Goal: Task Accomplishment & Management: Manage account settings

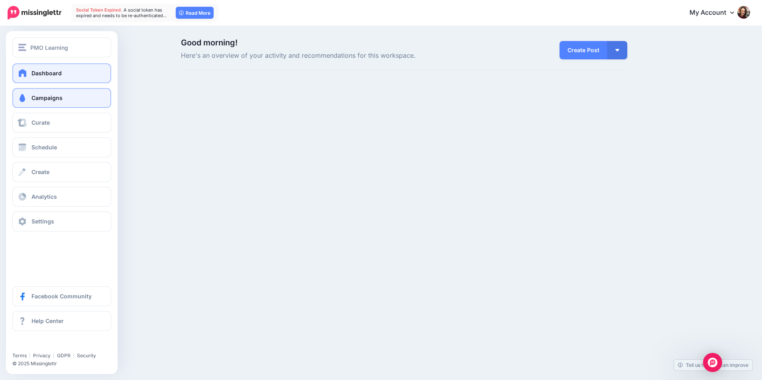
click at [70, 100] on link "Campaigns" at bounding box center [61, 98] width 99 height 20
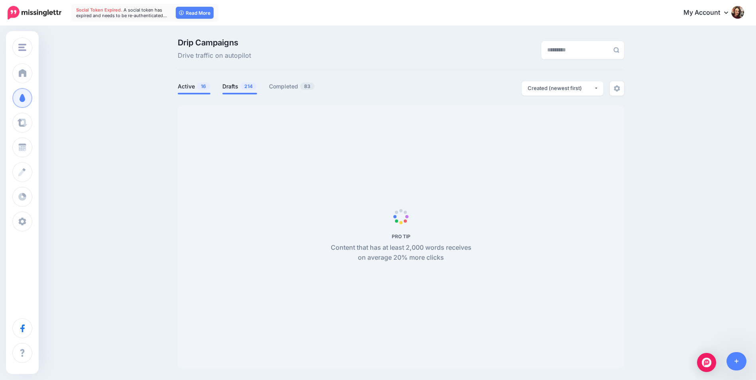
click at [241, 86] on link "Drafts 214" at bounding box center [239, 87] width 35 height 10
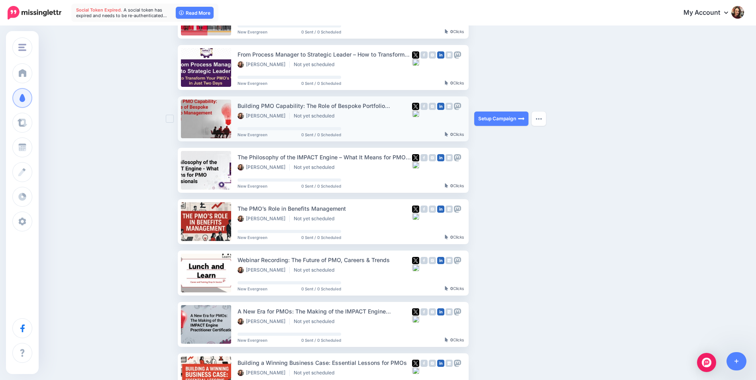
scroll to position [120, 0]
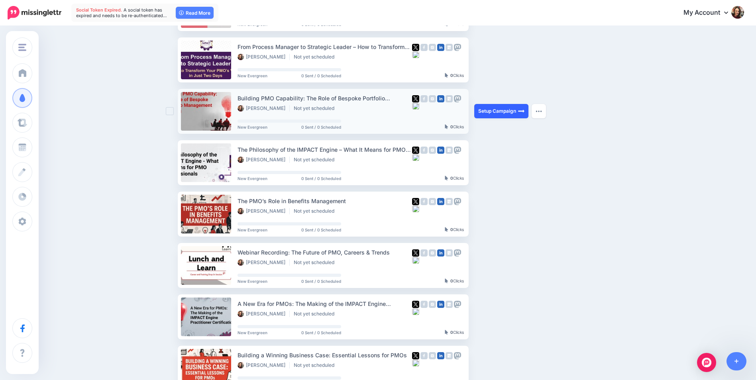
click at [499, 110] on link "Setup Campaign" at bounding box center [501, 111] width 54 height 14
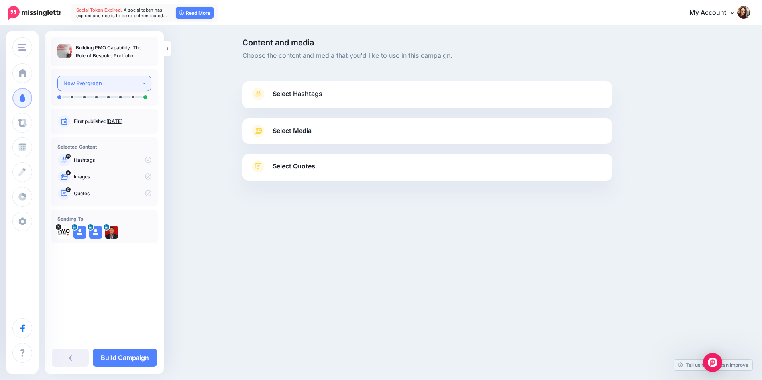
click at [100, 82] on div "New Evergreen" at bounding box center [102, 83] width 79 height 9
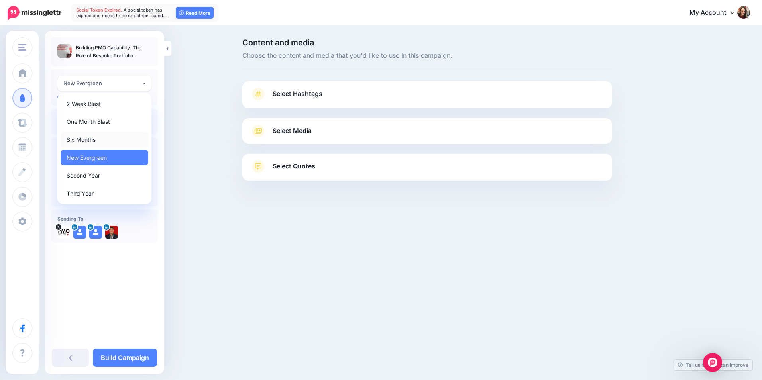
click at [111, 140] on link "Six Months" at bounding box center [105, 140] width 88 height 16
select select "******"
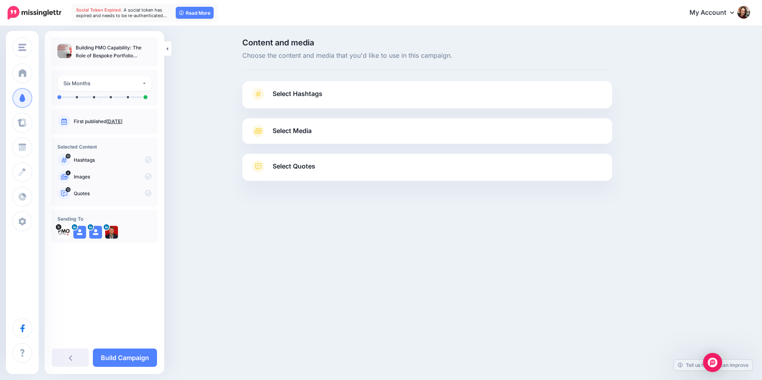
click at [328, 99] on link "Select Hashtags" at bounding box center [427, 98] width 354 height 21
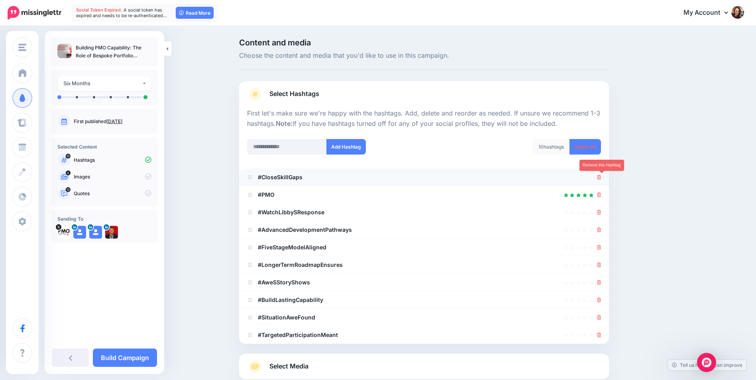
click at [602, 178] on icon at bounding box center [599, 177] width 4 height 5
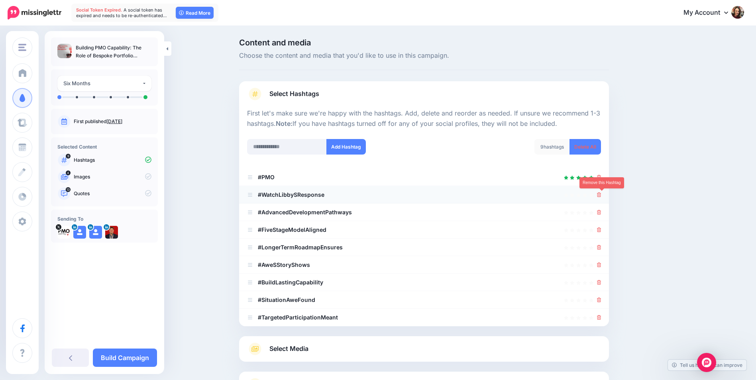
click at [601, 194] on icon at bounding box center [599, 195] width 4 height 5
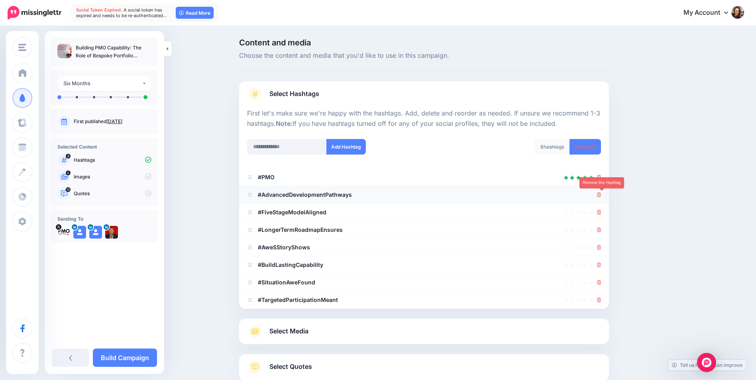
click at [602, 197] on icon at bounding box center [599, 195] width 4 height 5
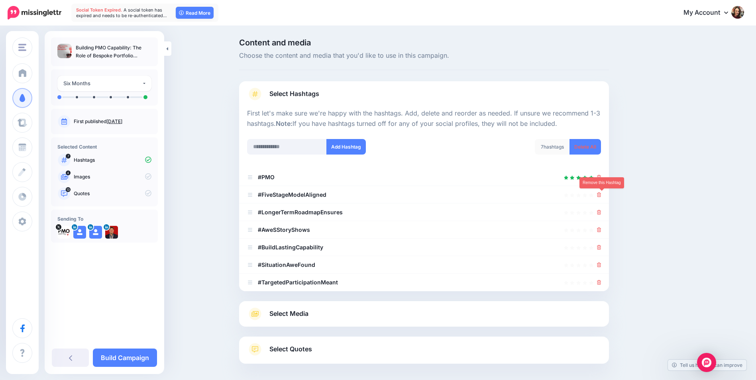
click at [602, 197] on icon at bounding box center [599, 195] width 4 height 5
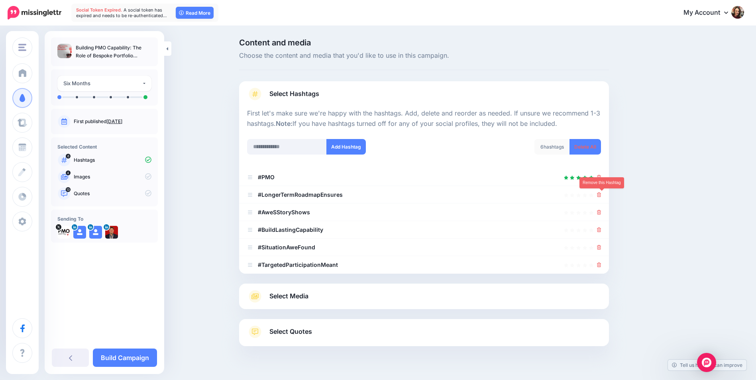
click at [602, 197] on icon at bounding box center [599, 195] width 4 height 5
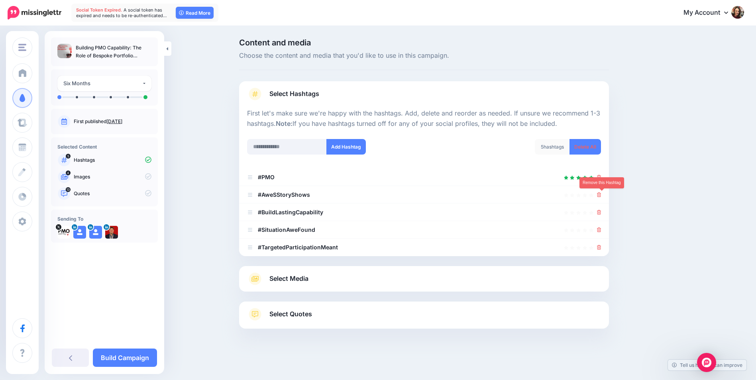
click at [602, 197] on icon at bounding box center [599, 195] width 4 height 5
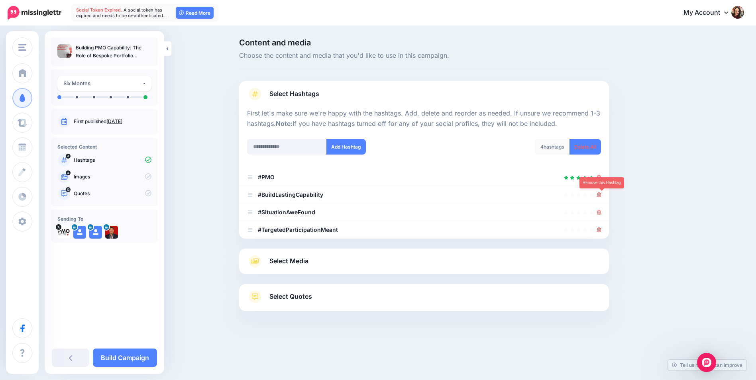
click at [602, 197] on icon at bounding box center [599, 195] width 4 height 5
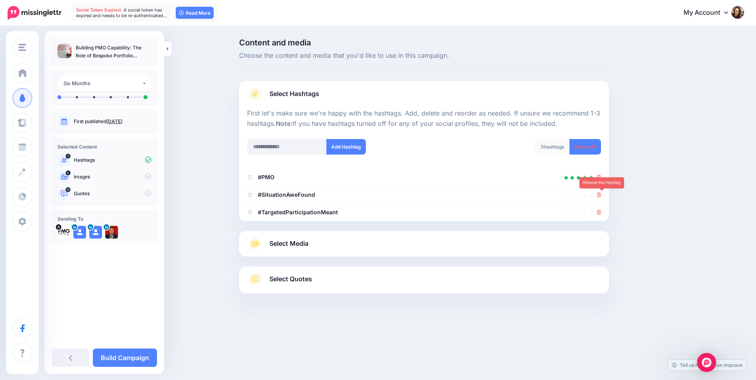
click at [602, 197] on icon at bounding box center [599, 195] width 4 height 5
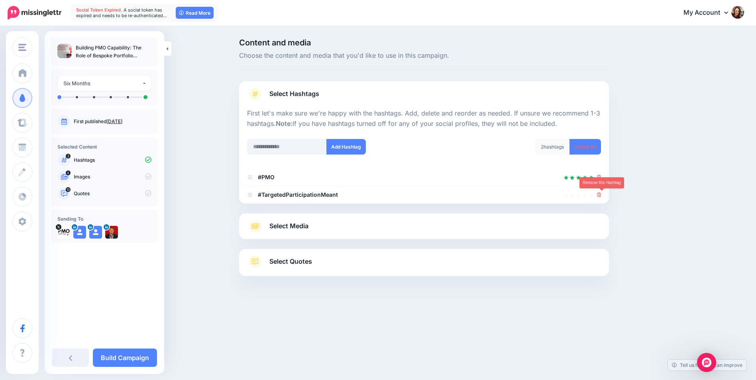
click at [602, 197] on icon at bounding box center [599, 195] width 4 height 5
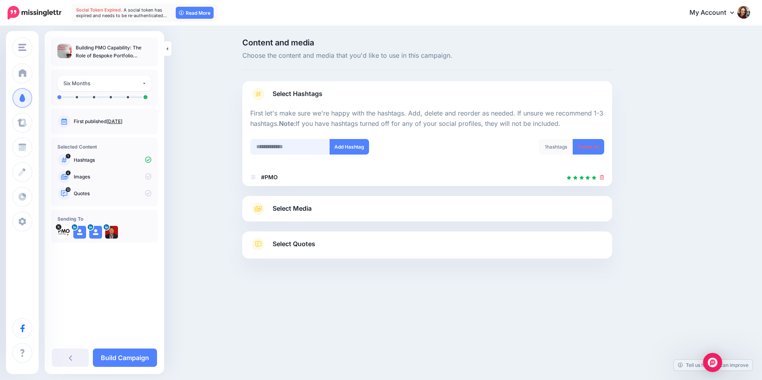
click at [281, 144] on input "text" at bounding box center [290, 147] width 80 height 16
type input "**********"
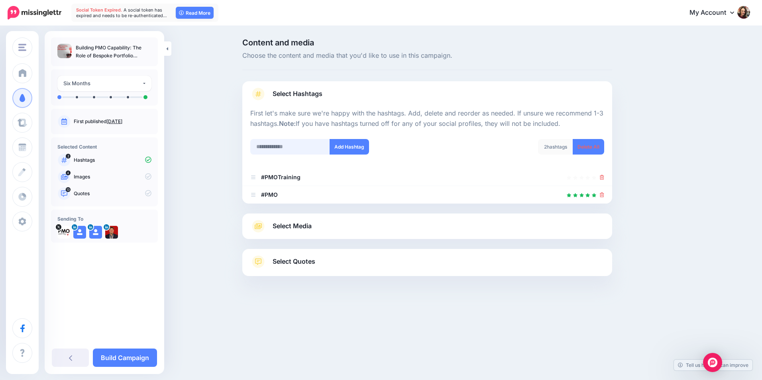
click at [304, 144] on input "text" at bounding box center [290, 147] width 80 height 16
type input "********"
click at [361, 145] on button "Add Hashtag" at bounding box center [349, 147] width 39 height 16
click at [297, 151] on input "********" at bounding box center [290, 147] width 80 height 16
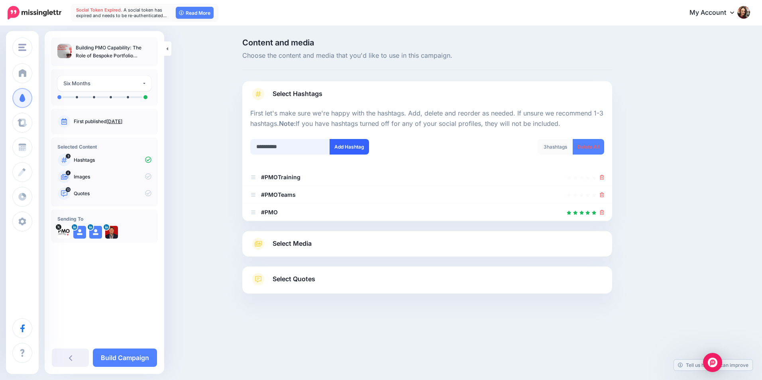
type input "**********"
click at [337, 143] on button "Add Hashtag" at bounding box center [349, 147] width 39 height 16
click at [324, 246] on link "Select Media" at bounding box center [427, 244] width 354 height 13
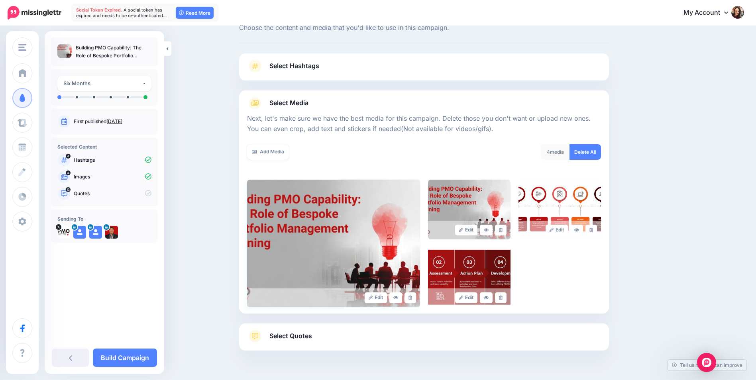
scroll to position [50, 0]
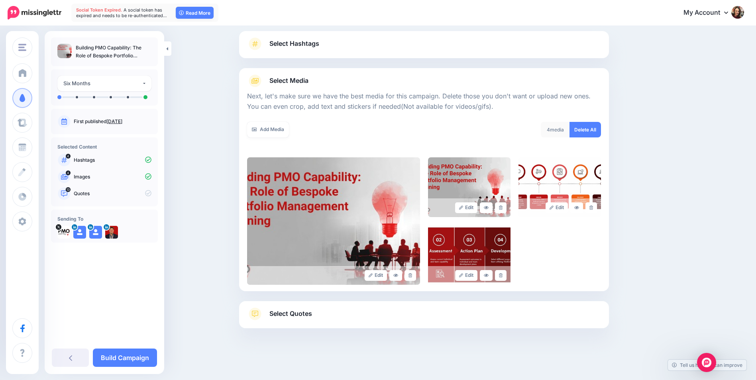
click at [327, 309] on link "Select Quotes" at bounding box center [424, 318] width 354 height 21
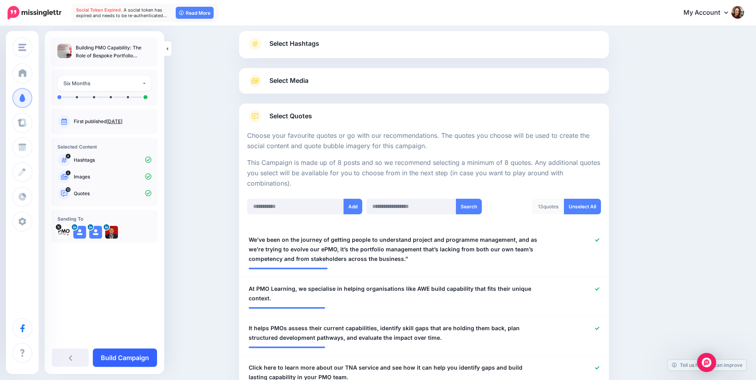
drag, startPoint x: 127, startPoint y: 358, endPoint x: 295, endPoint y: 265, distance: 191.4
click at [127, 358] on link "Build Campaign" at bounding box center [125, 358] width 64 height 18
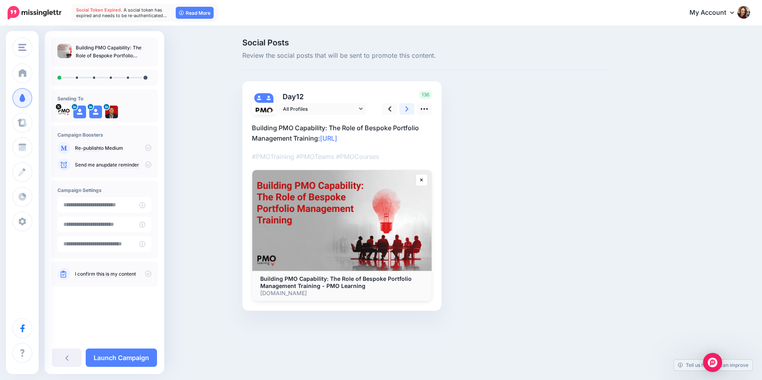
click at [406, 110] on icon at bounding box center [406, 109] width 3 height 8
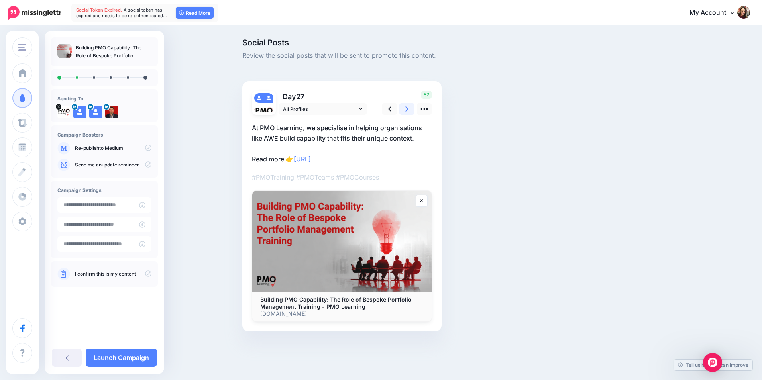
click at [405, 111] on icon at bounding box center [406, 109] width 3 height 8
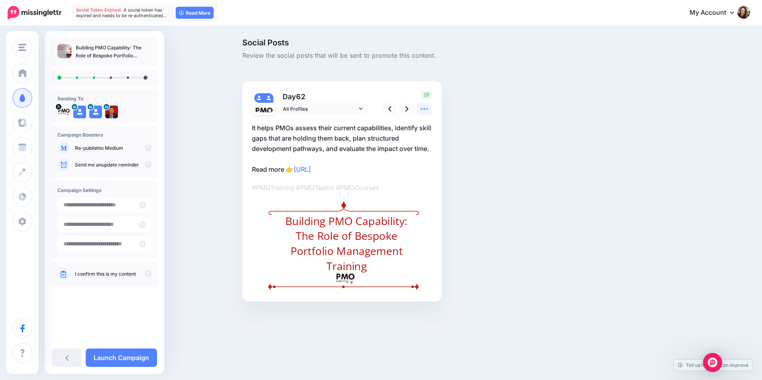
click at [427, 108] on icon at bounding box center [424, 109] width 7 height 2
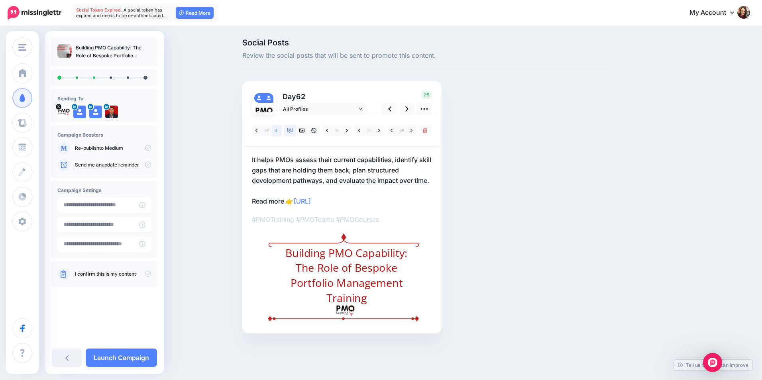
click at [277, 130] on icon at bounding box center [276, 130] width 2 height 3
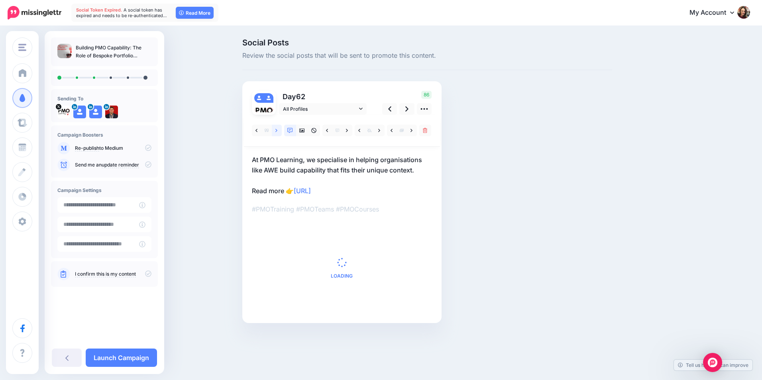
click at [277, 130] on icon at bounding box center [276, 130] width 2 height 3
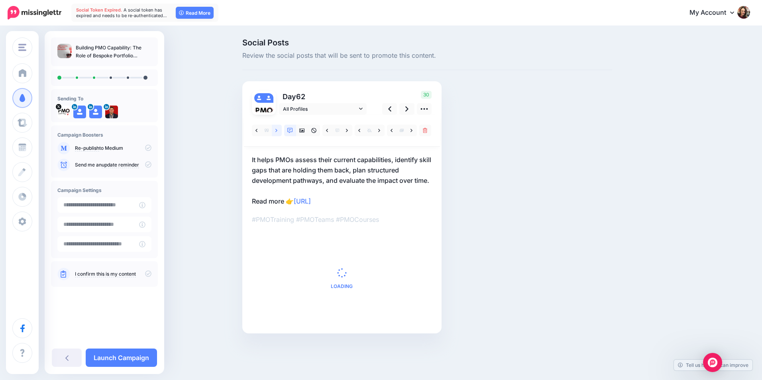
click at [277, 130] on icon at bounding box center [276, 130] width 2 height 3
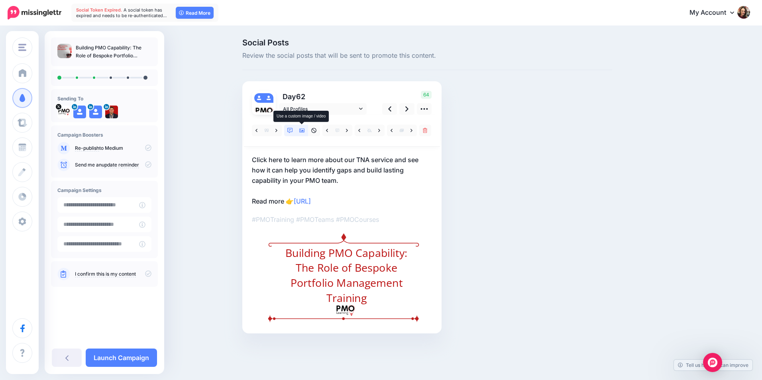
click at [306, 133] on link at bounding box center [302, 131] width 12 height 12
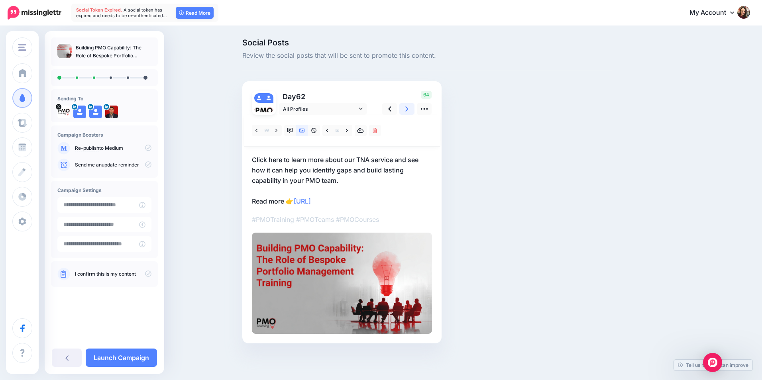
click at [405, 112] on link at bounding box center [406, 109] width 15 height 12
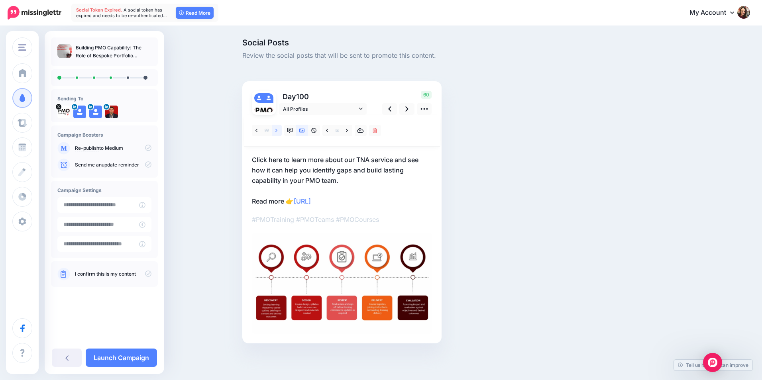
click at [279, 132] on link at bounding box center [277, 131] width 10 height 12
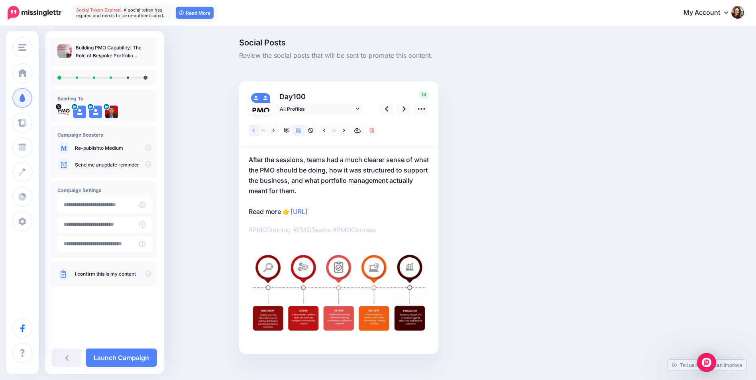
click at [255, 130] on icon at bounding box center [254, 130] width 2 height 3
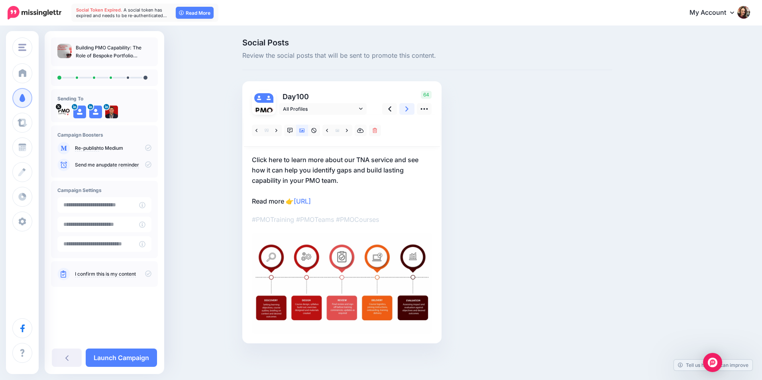
click at [409, 111] on link at bounding box center [406, 109] width 15 height 12
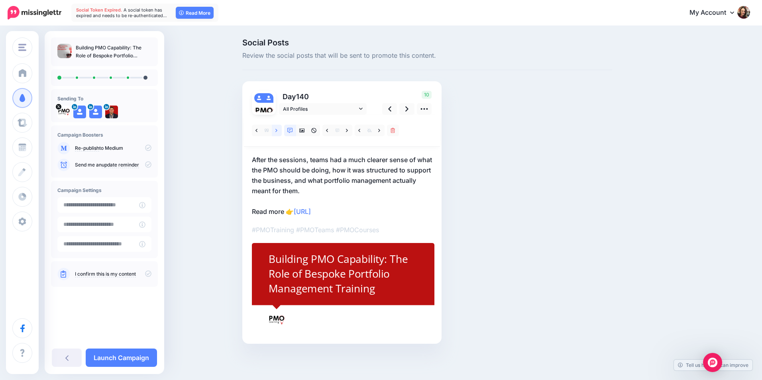
click at [275, 131] on icon at bounding box center [276, 131] width 2 height 6
click at [406, 111] on icon at bounding box center [406, 108] width 3 height 5
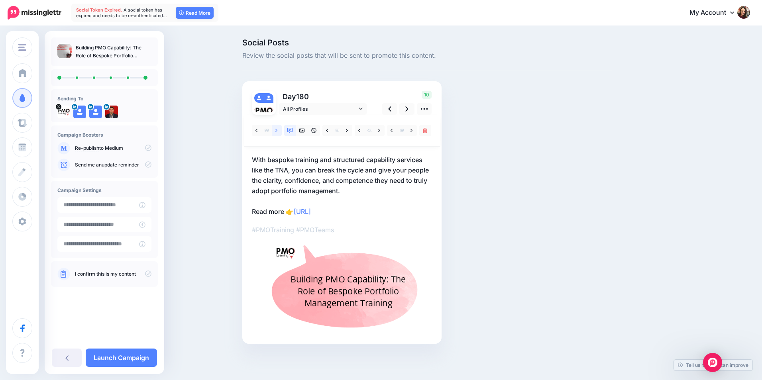
click at [277, 131] on icon at bounding box center [276, 130] width 2 height 3
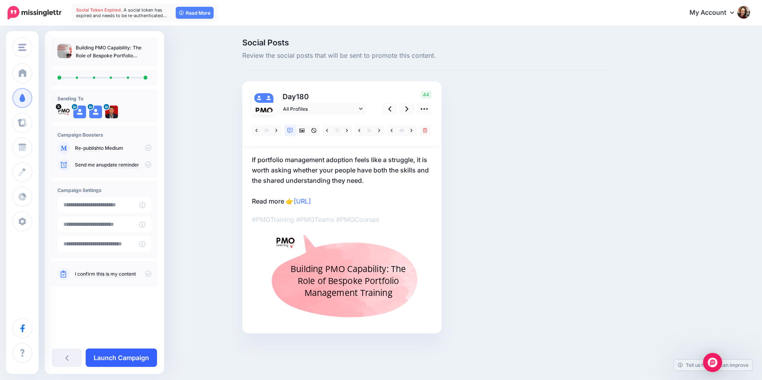
click at [114, 358] on link "Launch Campaign" at bounding box center [121, 358] width 71 height 18
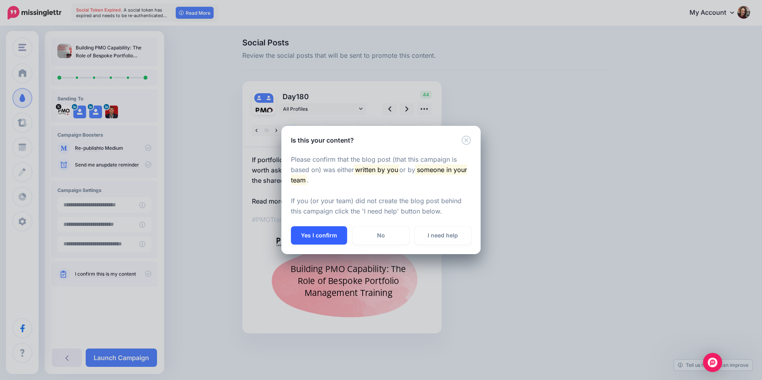
click at [322, 232] on button "Yes I confirm" at bounding box center [319, 235] width 56 height 18
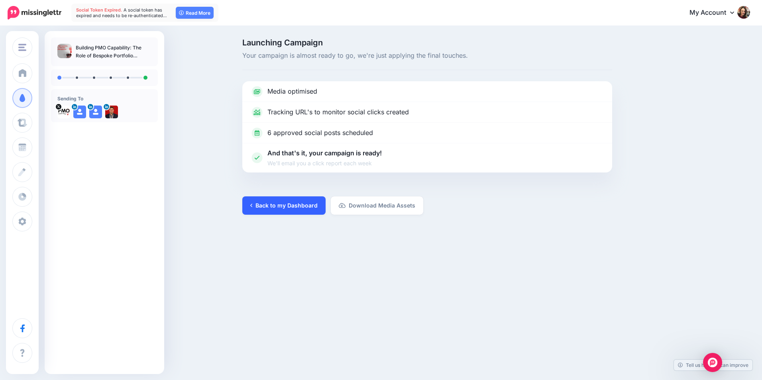
click at [296, 206] on link "Back to my Dashboard" at bounding box center [283, 206] width 83 height 18
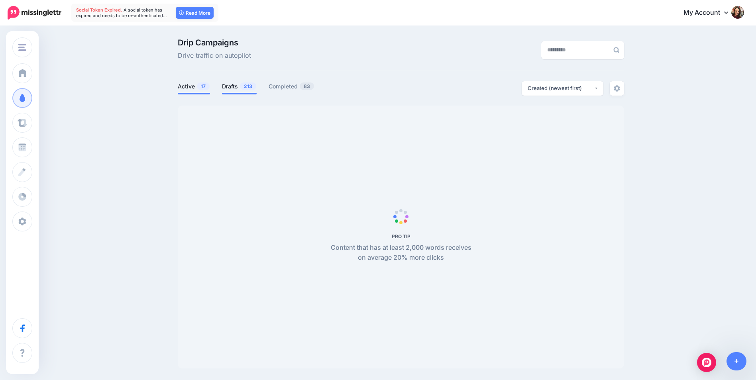
click at [228, 85] on link "Drafts 213" at bounding box center [239, 87] width 35 height 10
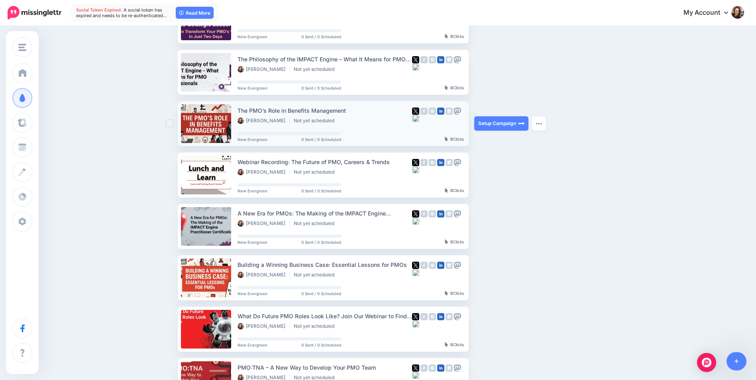
scroll to position [159, 0]
click at [502, 123] on link "Setup Campaign" at bounding box center [501, 123] width 54 height 14
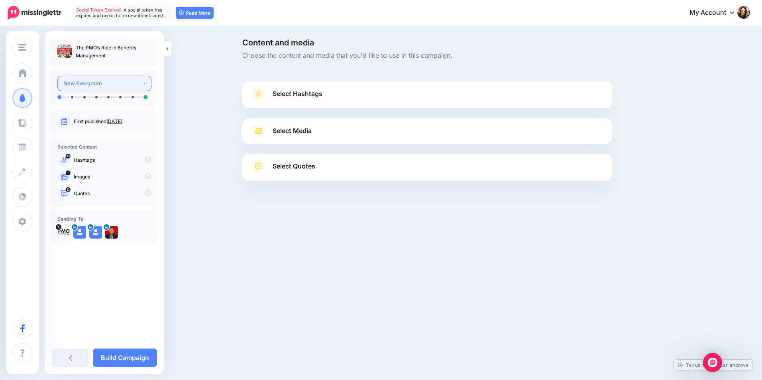
click at [121, 87] on div "New Evergreen" at bounding box center [102, 83] width 79 height 9
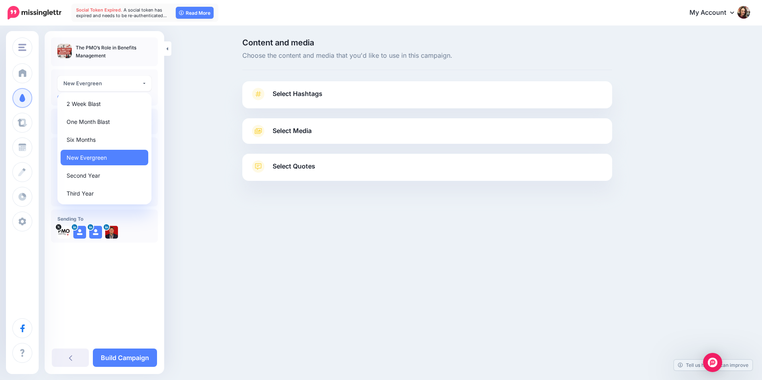
click at [216, 116] on div "Content and media Choose the content and media that you'd like to use in this c…" at bounding box center [381, 130] width 762 height 206
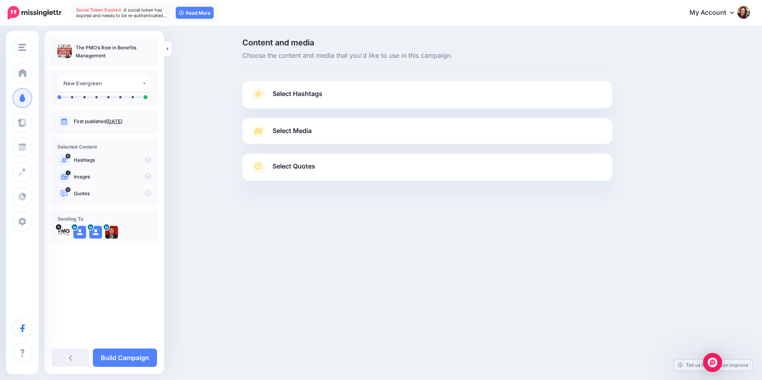
click at [349, 88] on link "Select Hashtags" at bounding box center [427, 98] width 354 height 21
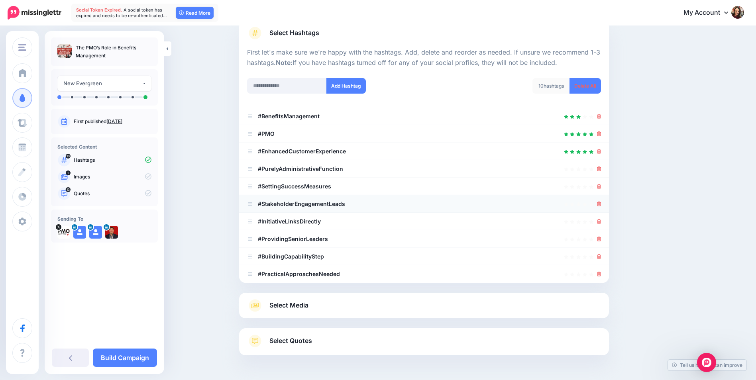
scroll to position [80, 0]
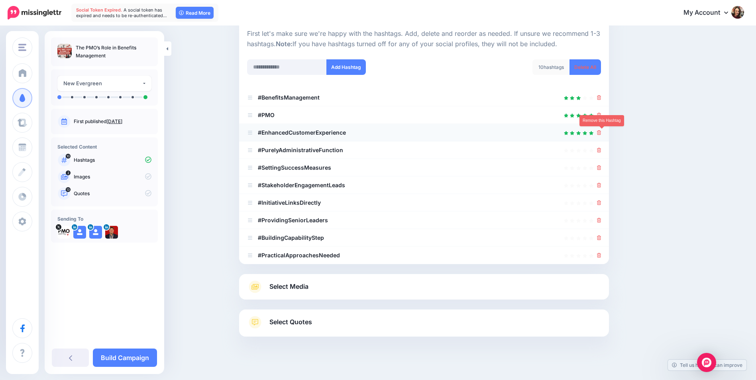
click at [602, 133] on icon at bounding box center [599, 132] width 4 height 5
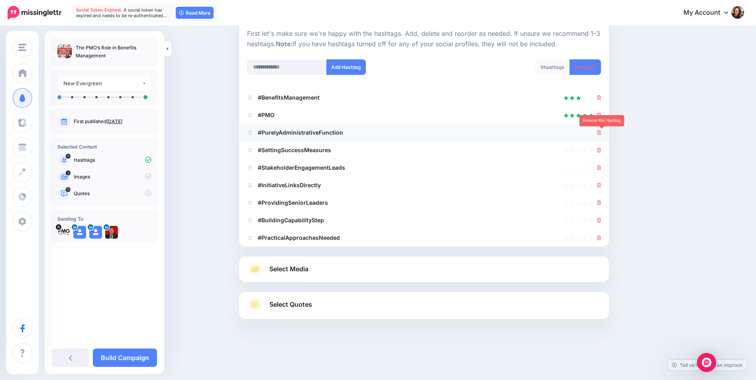
click at [601, 133] on icon at bounding box center [599, 132] width 4 height 5
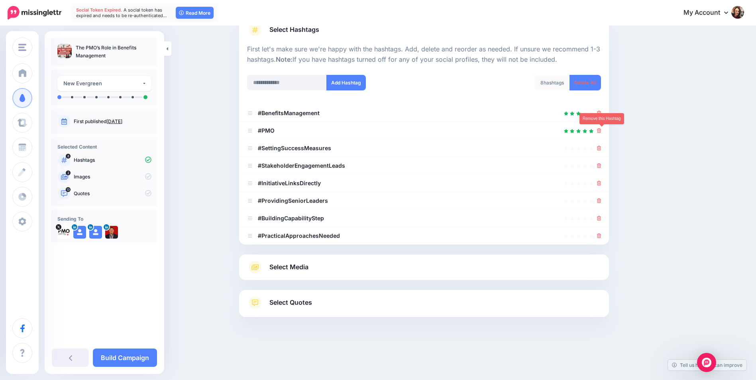
click at [601, 133] on icon at bounding box center [599, 130] width 4 height 5
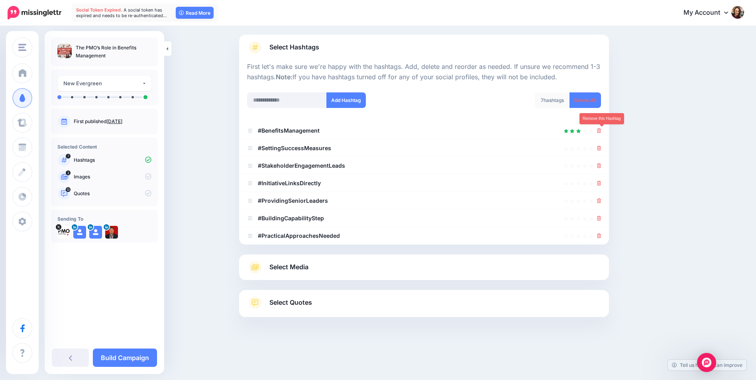
click at [601, 133] on icon at bounding box center [599, 130] width 4 height 5
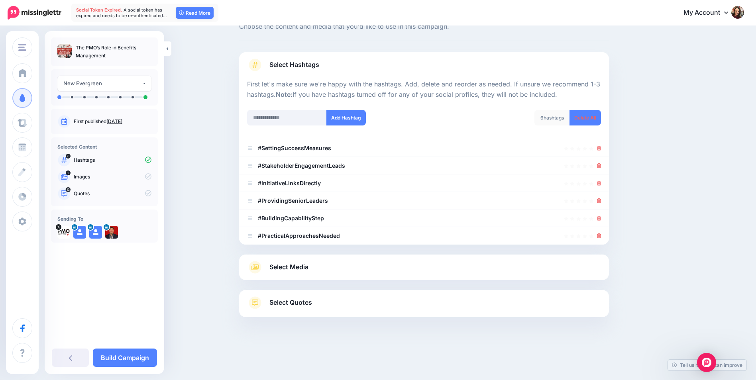
click at [554, 118] on div "6 hashtags" at bounding box center [552, 118] width 35 height 16
click at [326, 114] on input "text" at bounding box center [287, 118] width 80 height 16
type input "***"
click at [344, 116] on button "Add Hashtag" at bounding box center [345, 118] width 39 height 16
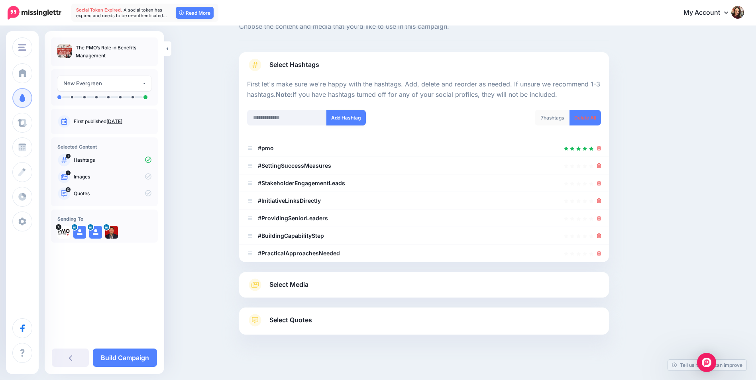
scroll to position [47, 0]
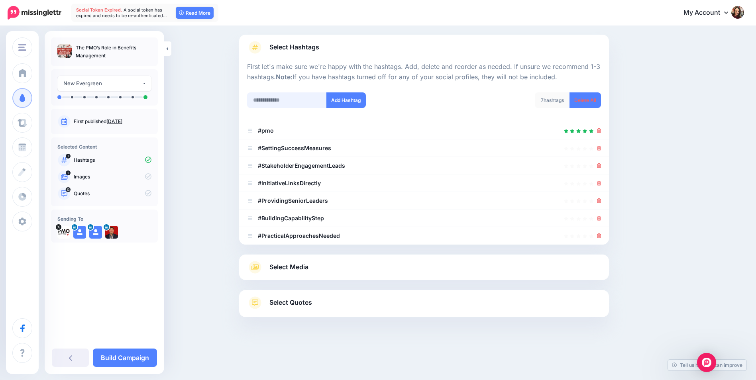
click at [306, 98] on input "text" at bounding box center [287, 100] width 80 height 16
type input "*"
type input "**********"
click at [353, 96] on button "Add Hashtag" at bounding box center [345, 100] width 39 height 16
click at [602, 233] on link at bounding box center [599, 235] width 4 height 7
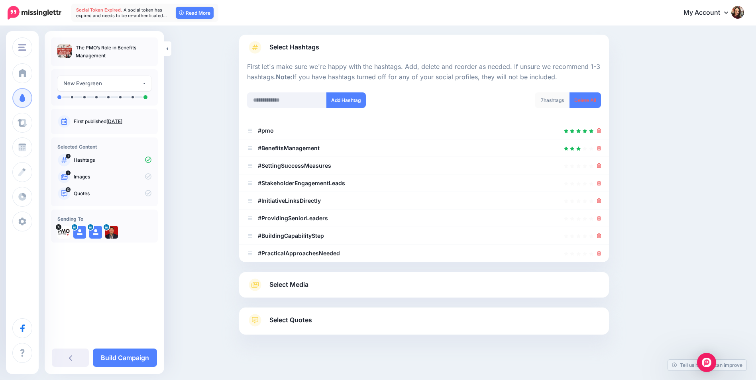
scroll to position [53, 0]
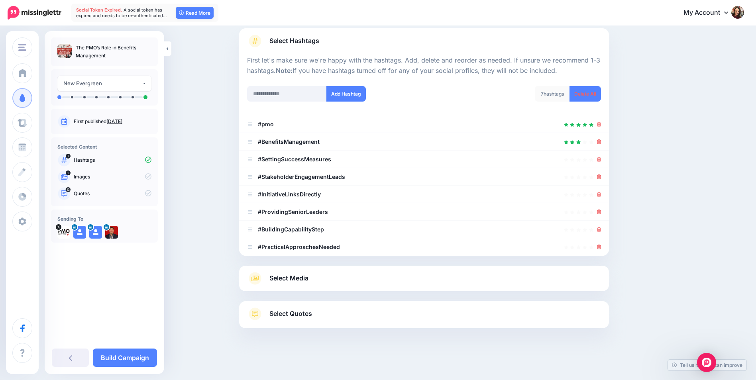
click at [602, 233] on div at bounding box center [599, 230] width 4 height 10
click at [601, 231] on icon at bounding box center [599, 229] width 4 height 5
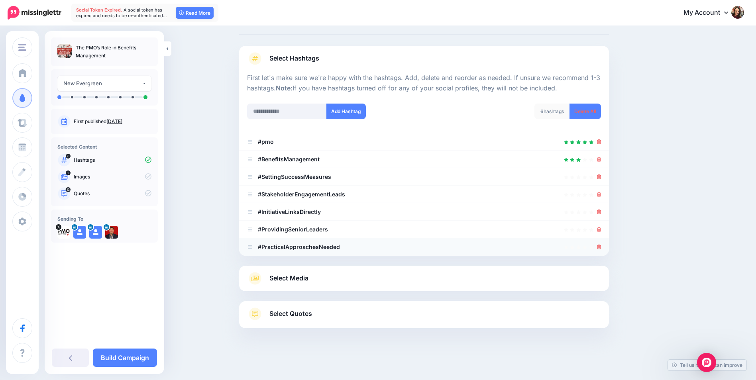
click at [602, 246] on icon at bounding box center [599, 247] width 4 height 5
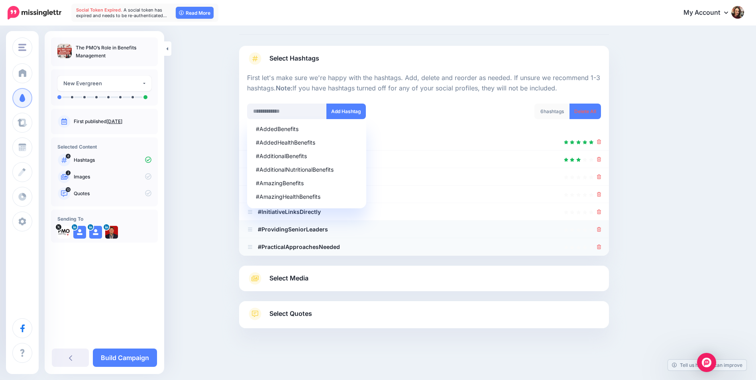
click at [602, 231] on icon at bounding box center [599, 229] width 4 height 5
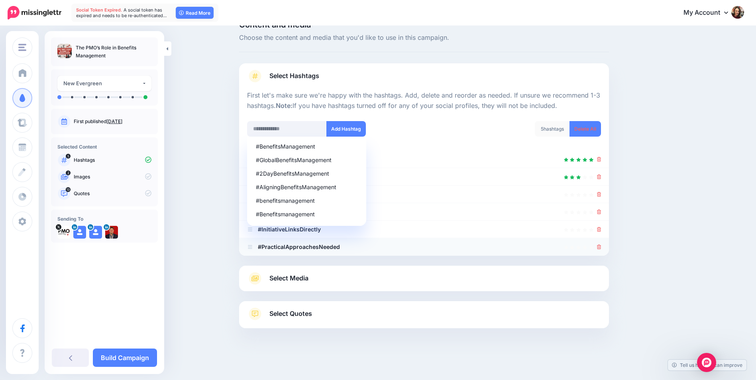
click at [602, 246] on icon at bounding box center [599, 247] width 4 height 5
click at [364, 107] on p "First let's make sure we're happy with the hashtags. Add, delete and reorder as…" at bounding box center [424, 100] width 354 height 21
click at [471, 128] on div "5 hashtags Delete All" at bounding box center [515, 134] width 183 height 26
click at [602, 244] on link at bounding box center [599, 247] width 4 height 7
click at [601, 246] on icon at bounding box center [599, 247] width 4 height 5
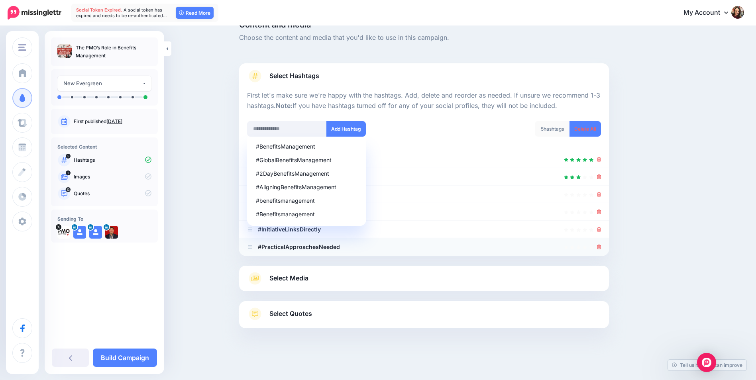
click at [602, 248] on icon at bounding box center [599, 247] width 4 height 5
click at [606, 230] on li "#InitiativeLinksDirectly" at bounding box center [424, 230] width 370 height 18
click at [601, 230] on icon at bounding box center [599, 229] width 4 height 5
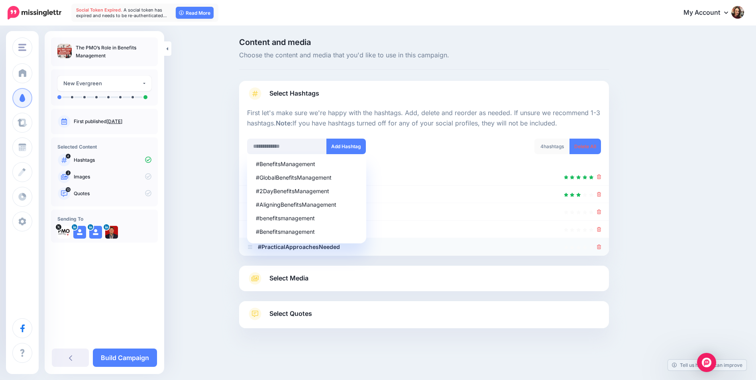
scroll to position [0, 0]
click at [602, 230] on icon at bounding box center [599, 229] width 4 height 5
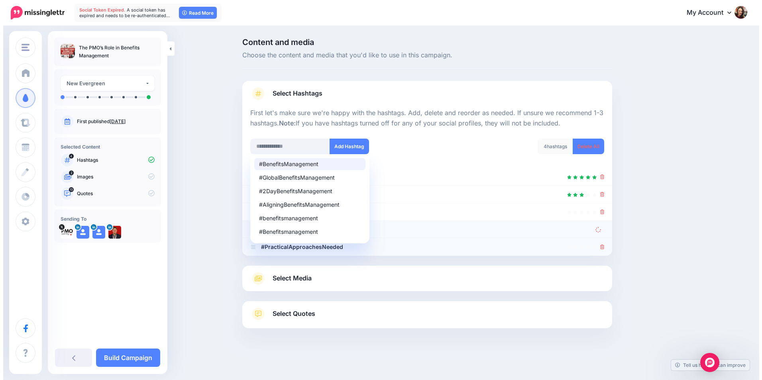
scroll to position [0, 0]
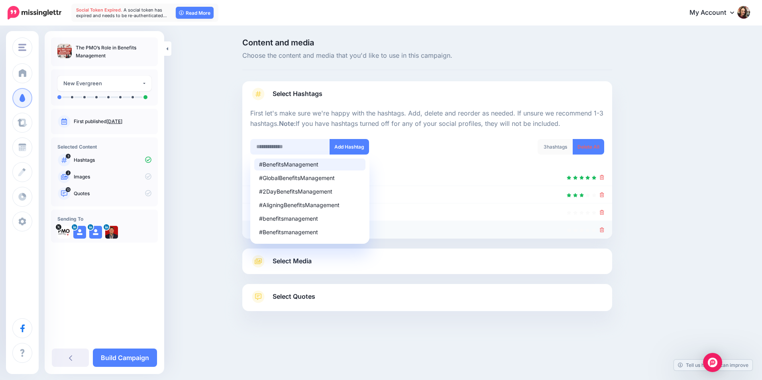
click at [290, 142] on input "text" at bounding box center [290, 147] width 80 height 16
type input "*"
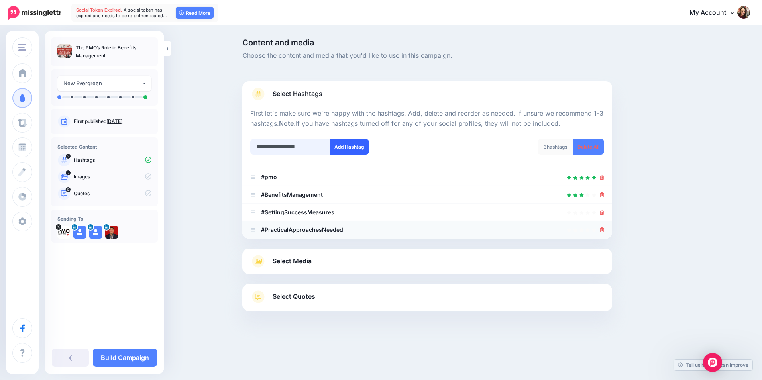
type input "**********"
click at [355, 142] on button "Add Hashtag" at bounding box center [349, 147] width 39 height 16
click at [314, 146] on input "**********" at bounding box center [290, 147] width 80 height 16
click at [602, 230] on icon at bounding box center [602, 230] width 4 height 5
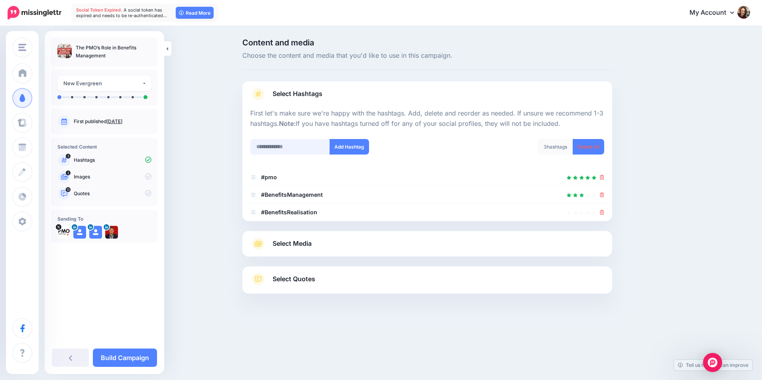
click at [324, 147] on input "text" at bounding box center [290, 147] width 80 height 16
type input "**********"
click at [348, 151] on button "Add Hashtag" at bounding box center [349, 147] width 39 height 16
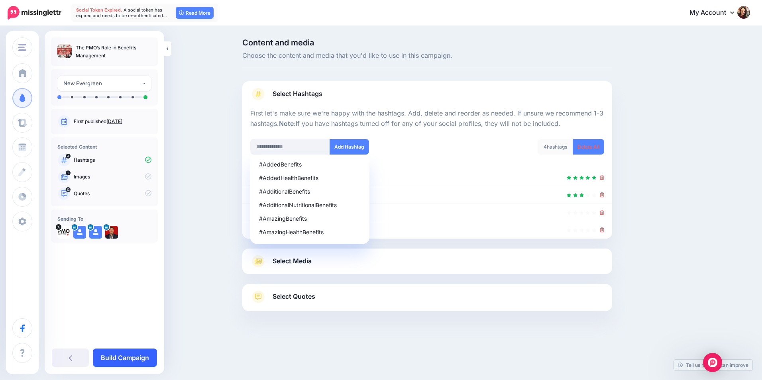
click at [124, 356] on link "Build Campaign" at bounding box center [125, 358] width 64 height 18
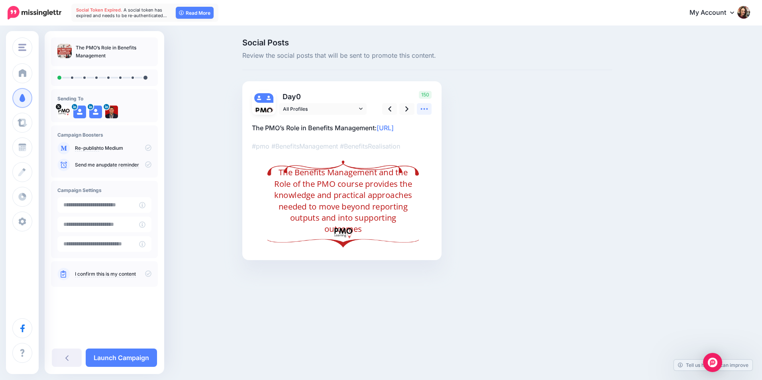
click at [426, 110] on icon at bounding box center [424, 109] width 8 height 8
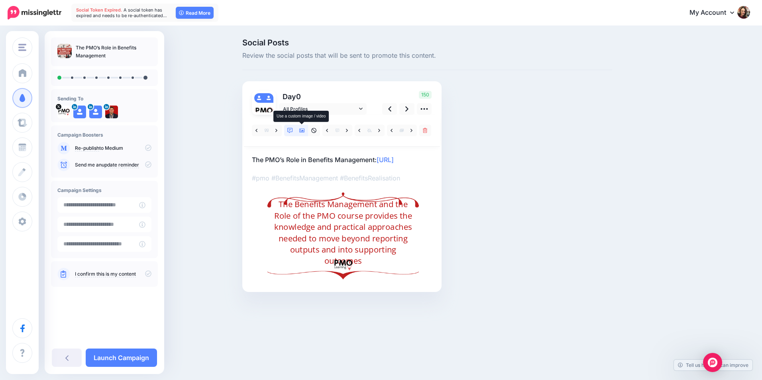
click at [302, 134] on link at bounding box center [302, 131] width 12 height 12
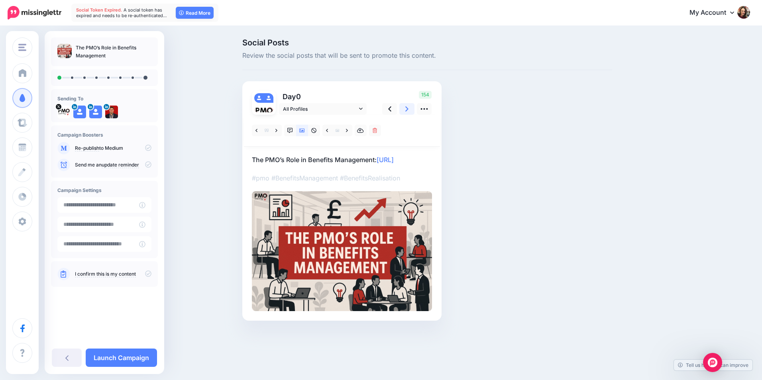
click at [407, 112] on icon at bounding box center [406, 109] width 3 height 8
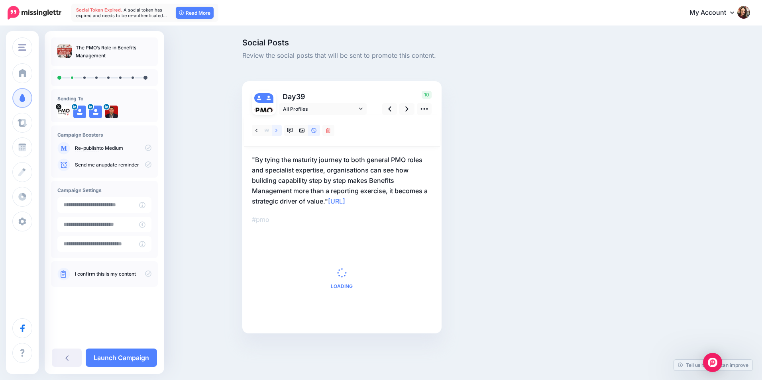
click at [277, 132] on icon at bounding box center [276, 131] width 2 height 6
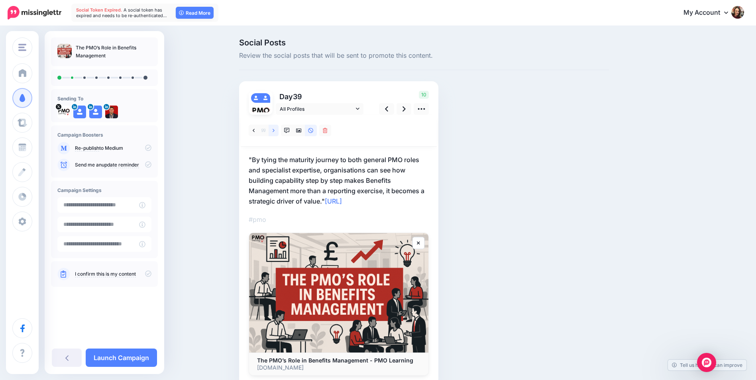
click at [275, 130] on icon at bounding box center [274, 131] width 2 height 6
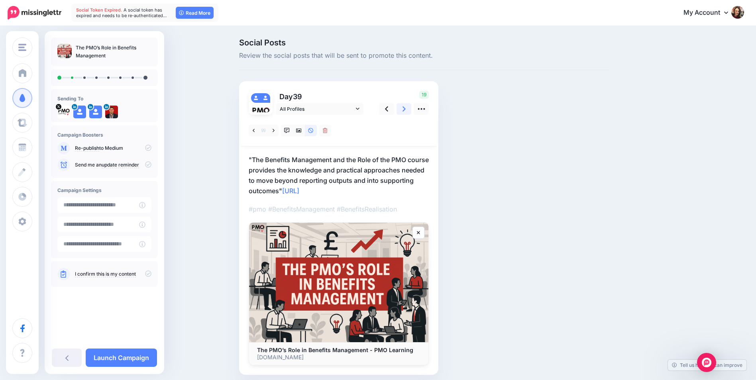
click at [406, 110] on icon at bounding box center [404, 109] width 3 height 8
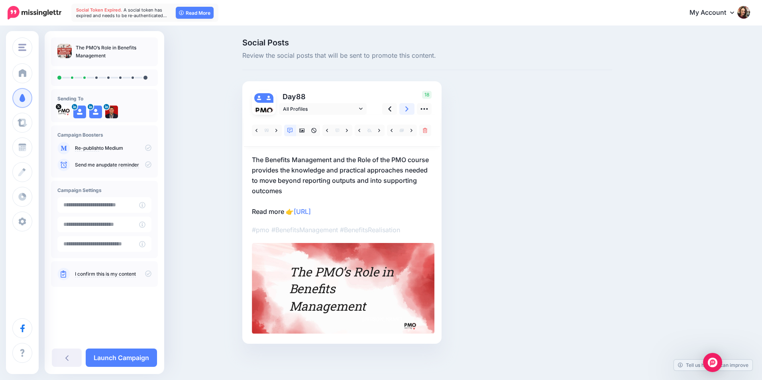
click at [407, 108] on icon at bounding box center [406, 108] width 3 height 5
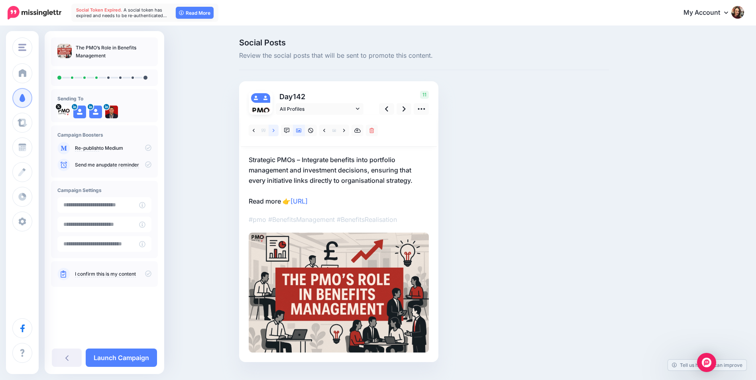
click at [275, 130] on link at bounding box center [274, 131] width 10 height 12
click at [275, 130] on icon at bounding box center [274, 130] width 2 height 3
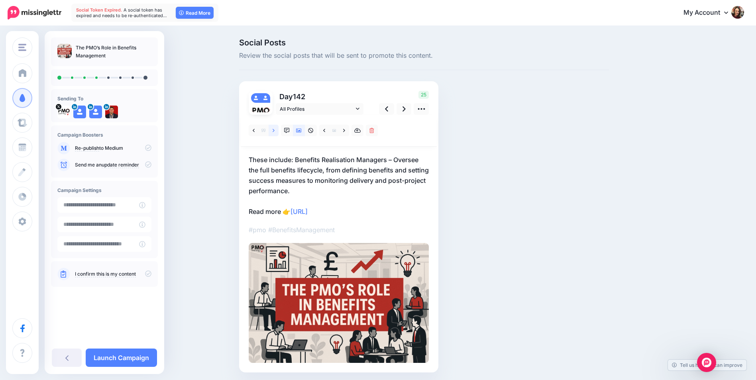
click at [278, 131] on link at bounding box center [274, 131] width 10 height 12
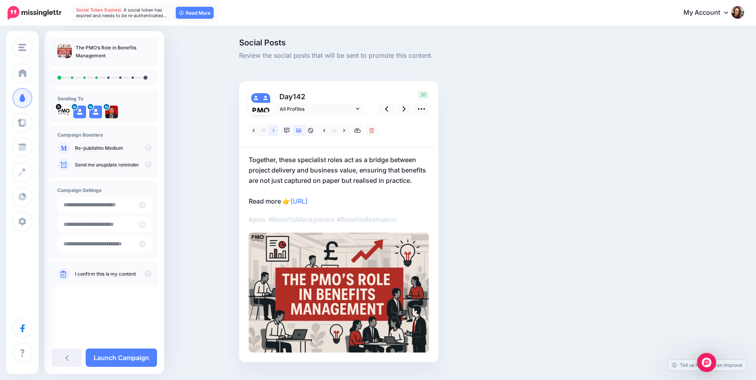
click at [278, 131] on link at bounding box center [274, 131] width 10 height 12
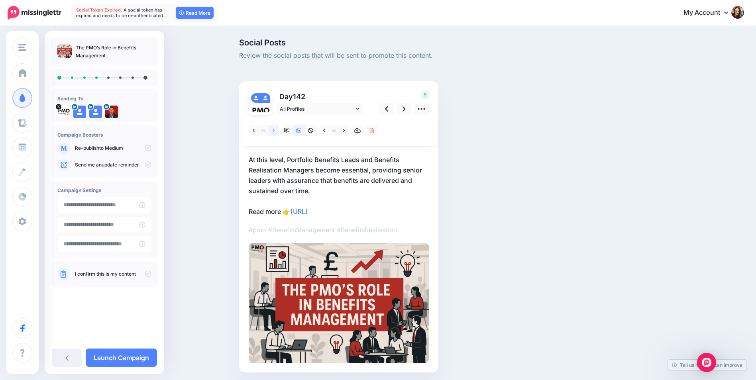
click at [278, 131] on link at bounding box center [274, 131] width 10 height 12
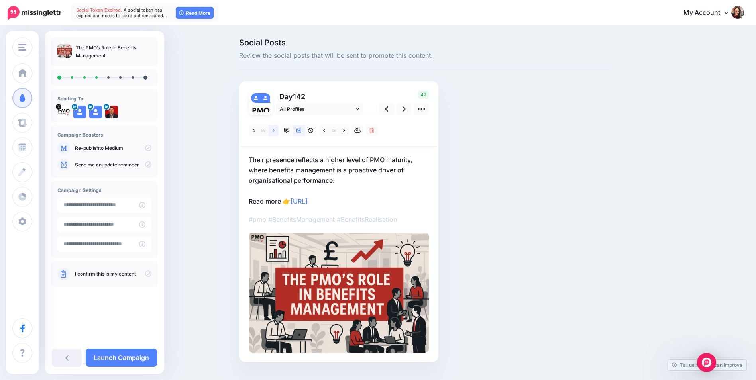
click at [278, 131] on link at bounding box center [274, 131] width 10 height 12
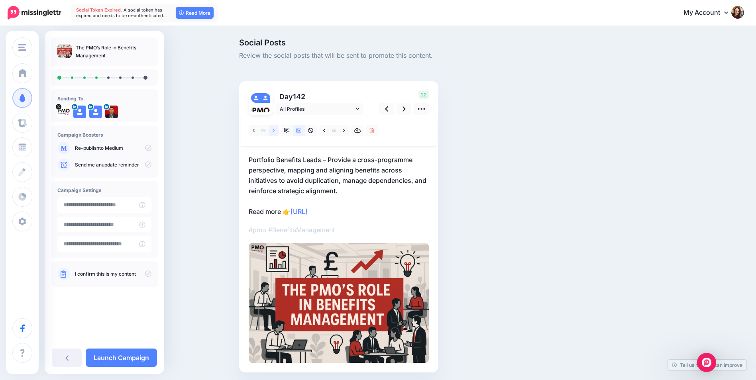
click at [278, 131] on link at bounding box center [274, 131] width 10 height 12
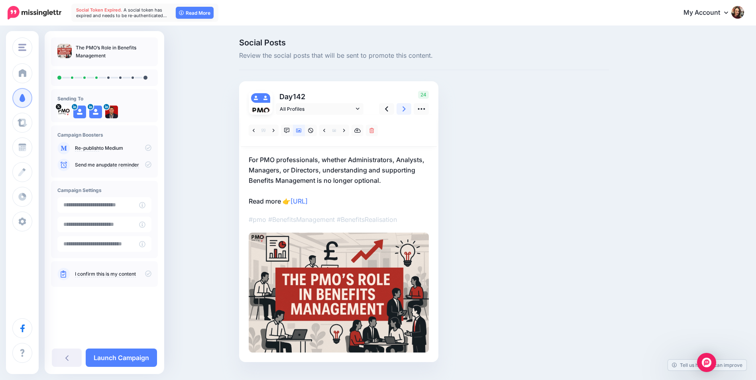
click at [406, 112] on icon at bounding box center [404, 109] width 3 height 8
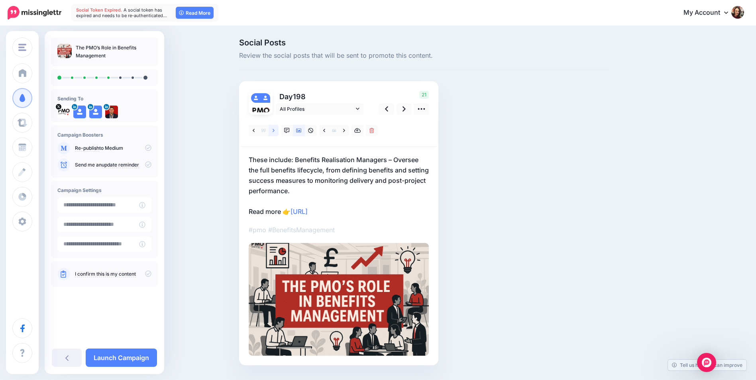
click at [275, 128] on icon at bounding box center [274, 131] width 2 height 6
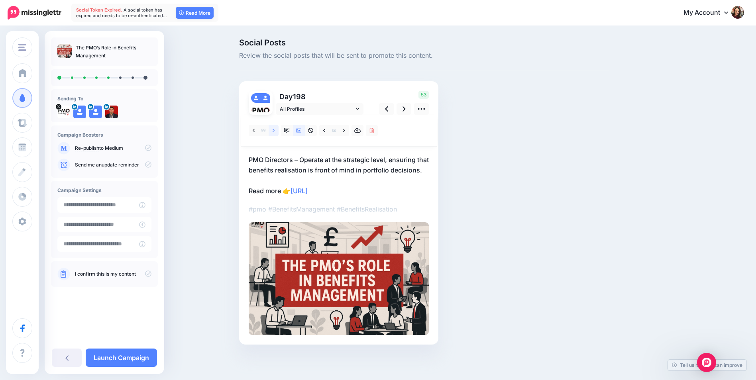
click at [275, 128] on icon at bounding box center [274, 131] width 2 height 6
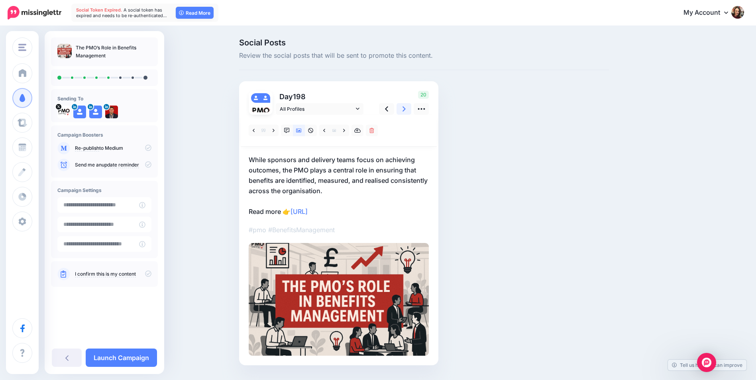
click at [406, 111] on icon at bounding box center [404, 108] width 3 height 5
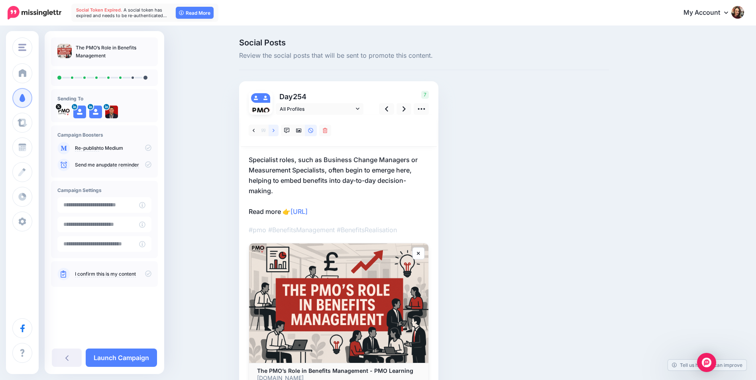
click at [278, 129] on link at bounding box center [274, 131] width 10 height 12
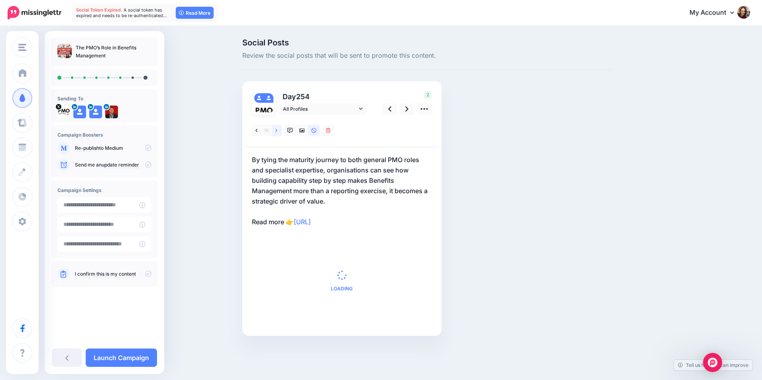
click at [278, 129] on link at bounding box center [277, 131] width 10 height 12
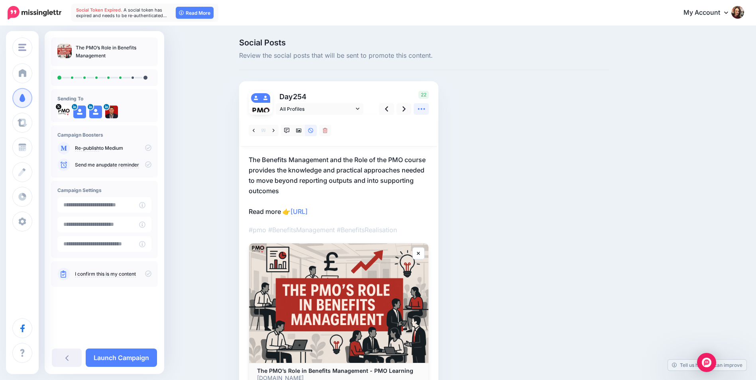
click at [419, 110] on link at bounding box center [421, 109] width 15 height 12
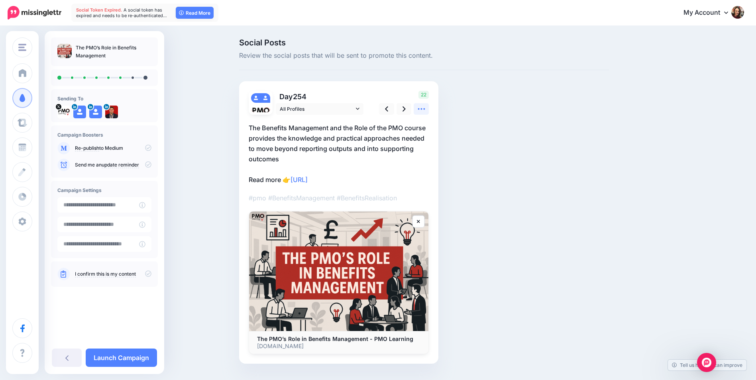
click at [421, 109] on icon at bounding box center [421, 109] width 7 height 2
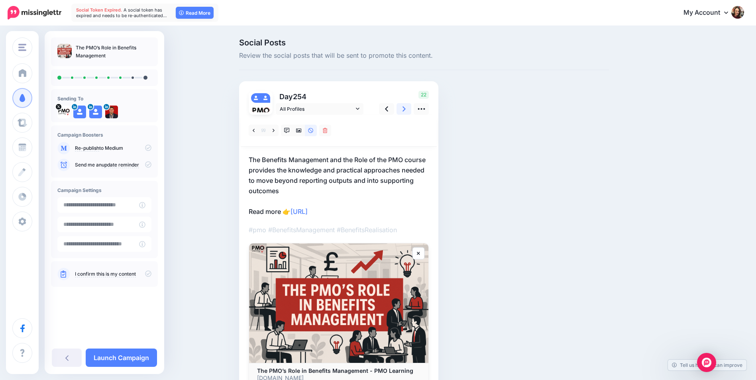
click at [406, 111] on icon at bounding box center [404, 108] width 3 height 5
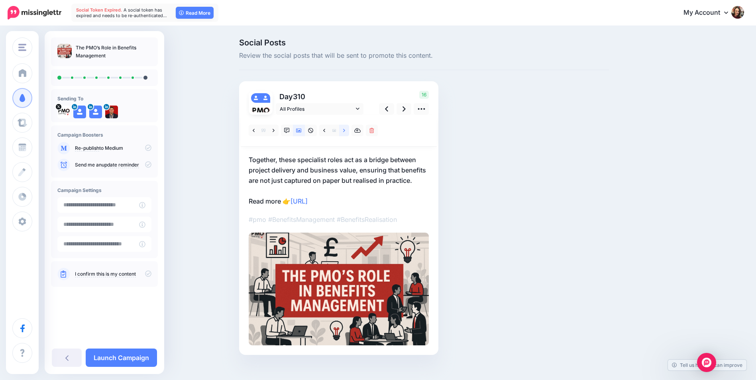
click at [349, 129] on link at bounding box center [344, 131] width 10 height 12
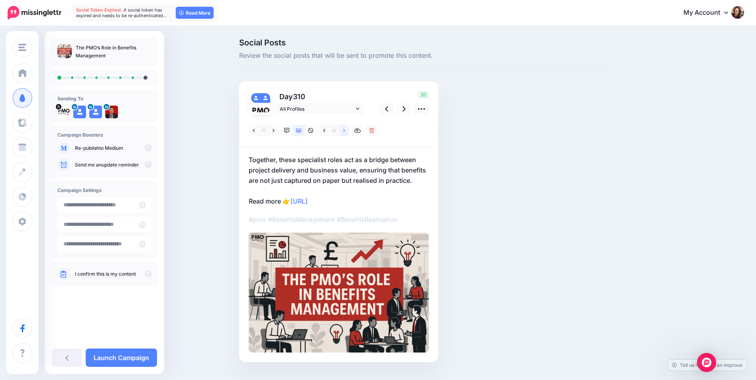
click at [349, 130] on link at bounding box center [344, 131] width 10 height 12
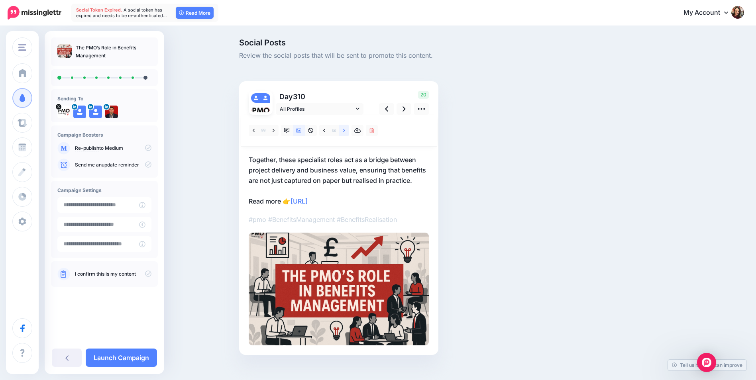
click at [349, 134] on link at bounding box center [344, 131] width 10 height 12
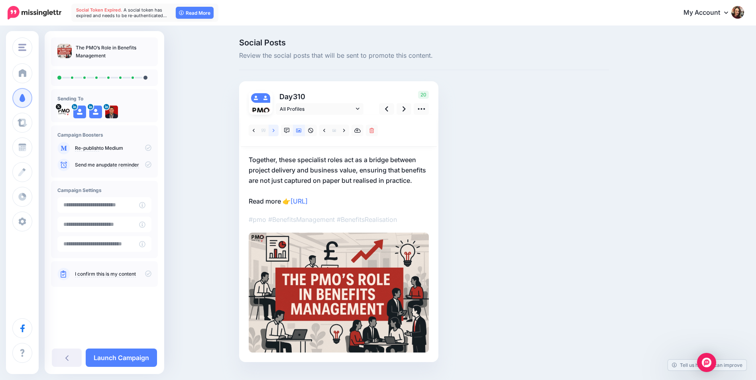
click at [278, 133] on link at bounding box center [274, 131] width 10 height 12
click at [303, 134] on link at bounding box center [299, 131] width 12 height 12
click at [279, 132] on link at bounding box center [274, 131] width 10 height 12
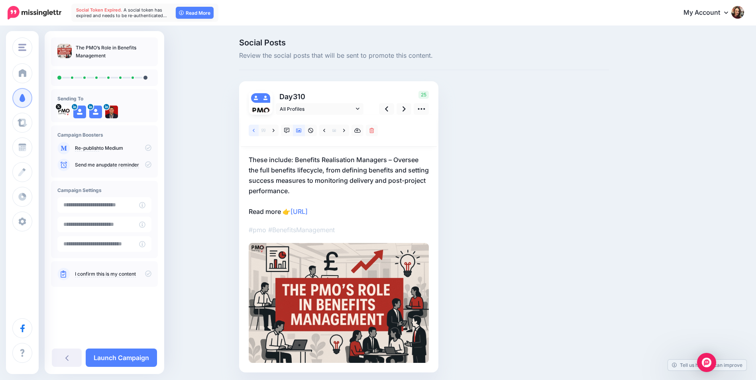
click at [259, 132] on link at bounding box center [254, 131] width 10 height 12
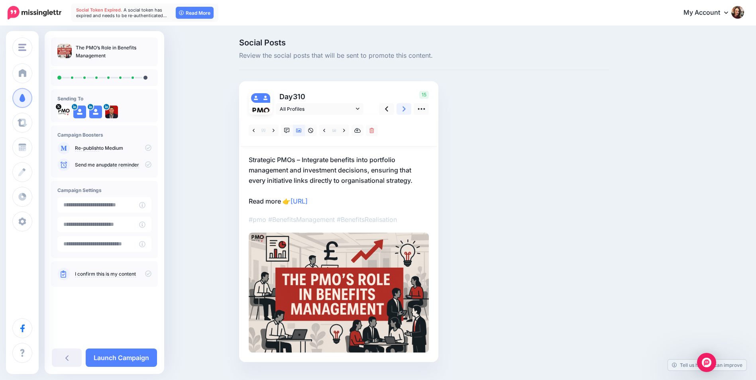
click at [400, 108] on link at bounding box center [404, 109] width 15 height 12
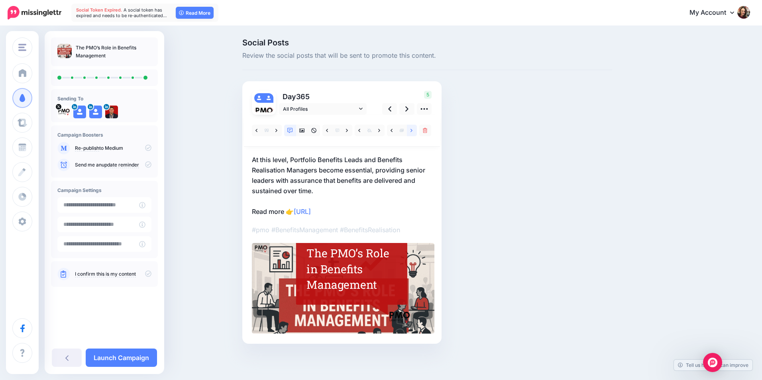
click at [412, 132] on icon at bounding box center [412, 131] width 2 height 6
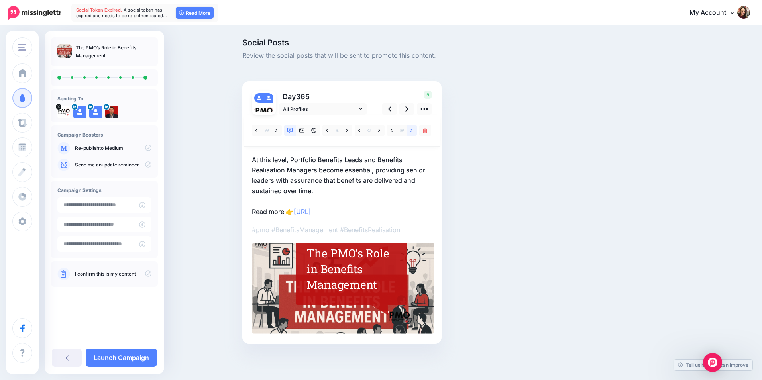
click at [412, 130] on icon at bounding box center [412, 130] width 2 height 3
click at [377, 131] on link at bounding box center [380, 131] width 10 height 12
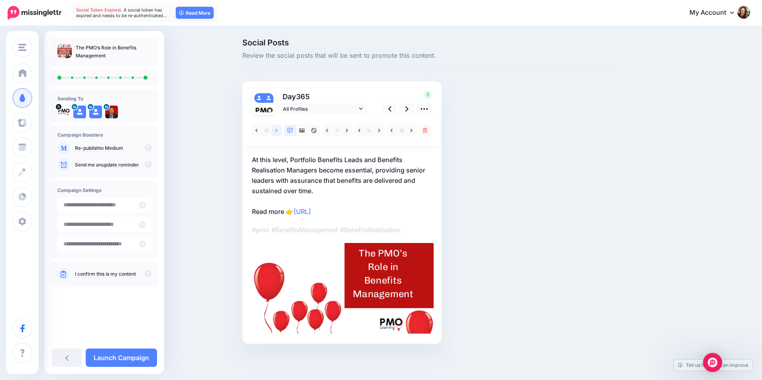
click at [279, 131] on link at bounding box center [277, 131] width 10 height 12
click at [377, 132] on link at bounding box center [380, 131] width 10 height 12
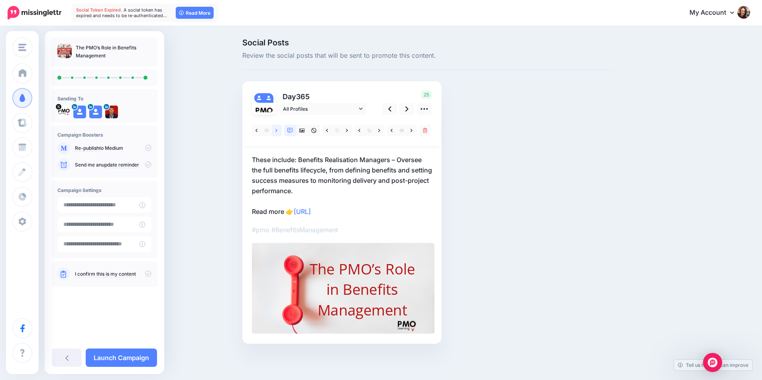
click at [275, 132] on icon at bounding box center [276, 131] width 2 height 6
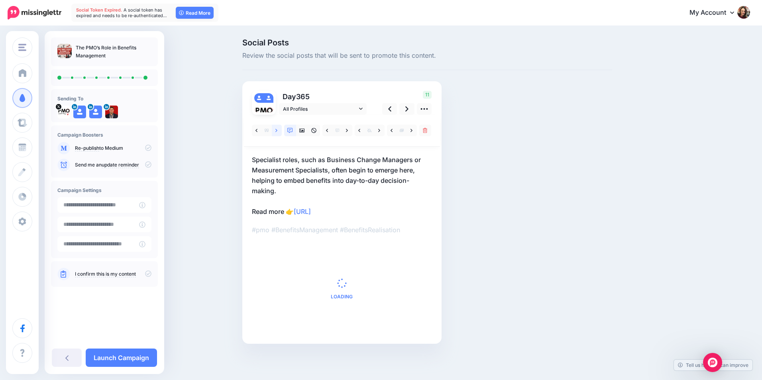
click at [275, 132] on icon at bounding box center [276, 131] width 2 height 6
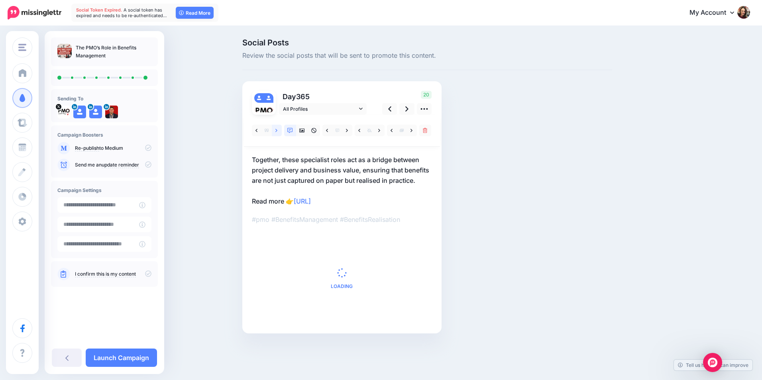
click at [275, 132] on icon at bounding box center [276, 131] width 2 height 6
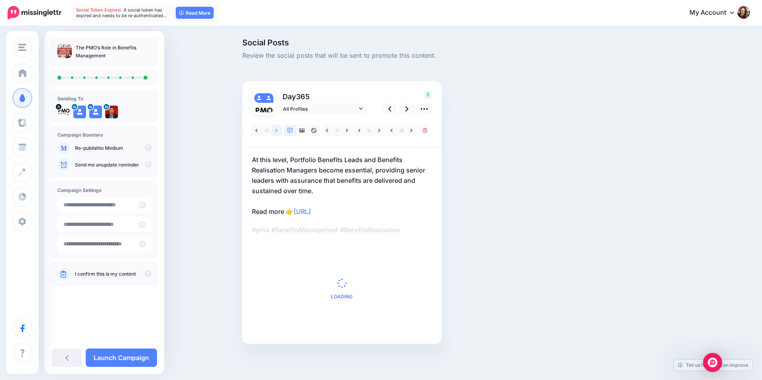
click at [275, 132] on icon at bounding box center [276, 131] width 2 height 6
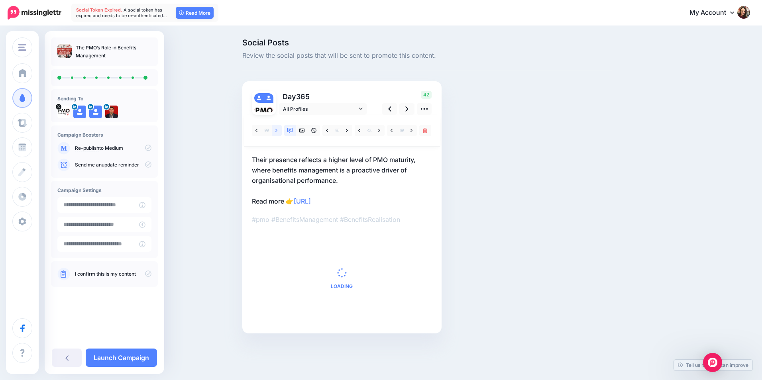
click at [275, 132] on icon at bounding box center [276, 131] width 2 height 6
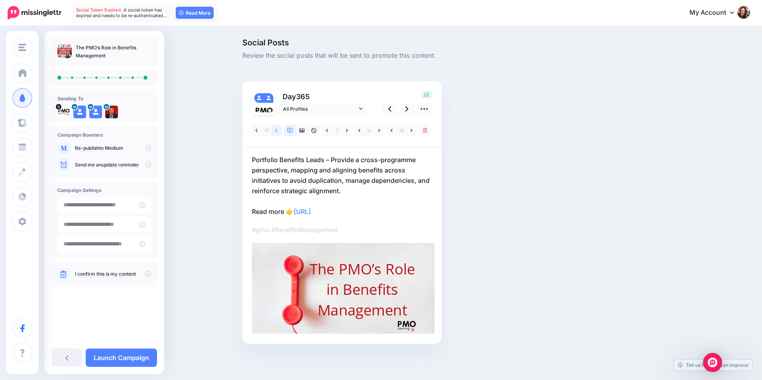
click at [275, 132] on icon at bounding box center [276, 131] width 2 height 6
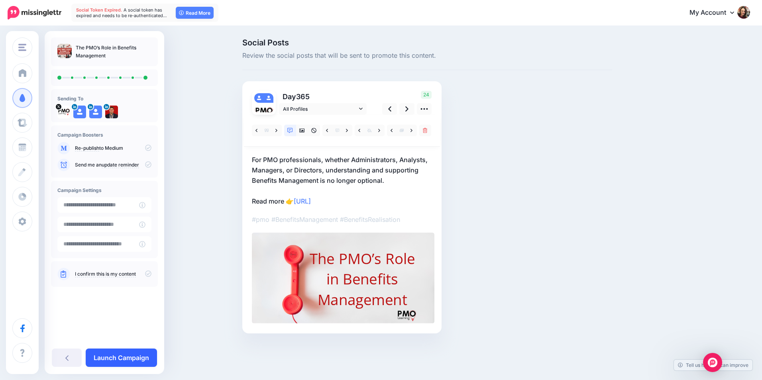
click at [121, 357] on link "Launch Campaign" at bounding box center [121, 358] width 71 height 18
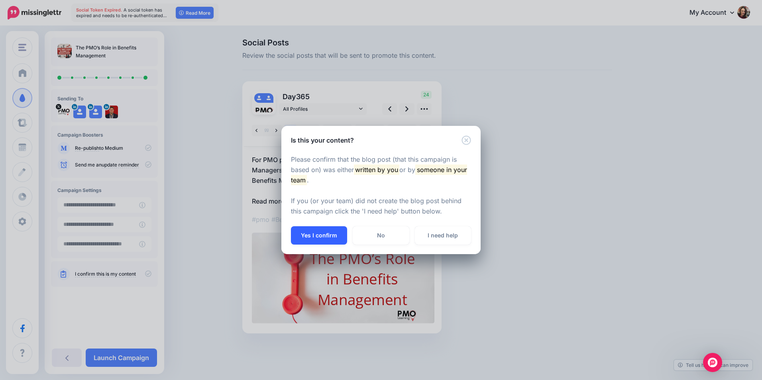
click at [324, 242] on button "Yes I confirm" at bounding box center [319, 235] width 56 height 18
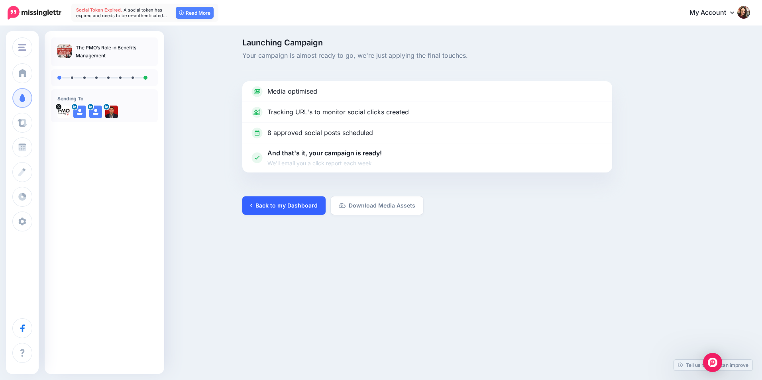
click at [281, 210] on link "Back to my Dashboard" at bounding box center [283, 206] width 83 height 18
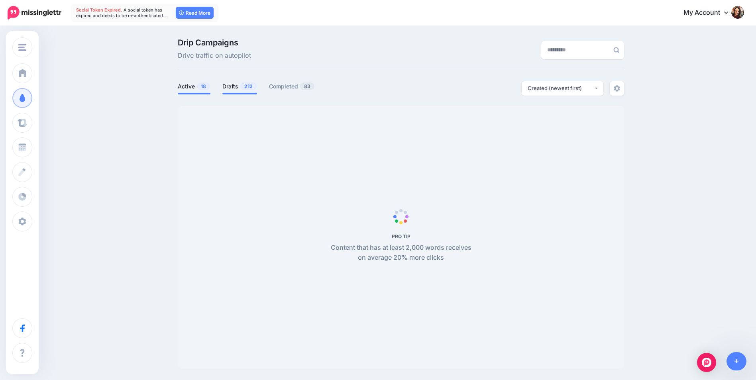
click at [248, 85] on span "212" at bounding box center [248, 87] width 16 height 8
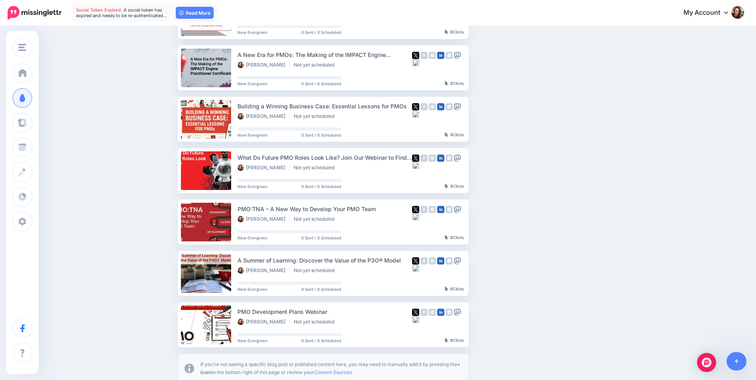
scroll to position [279, 0]
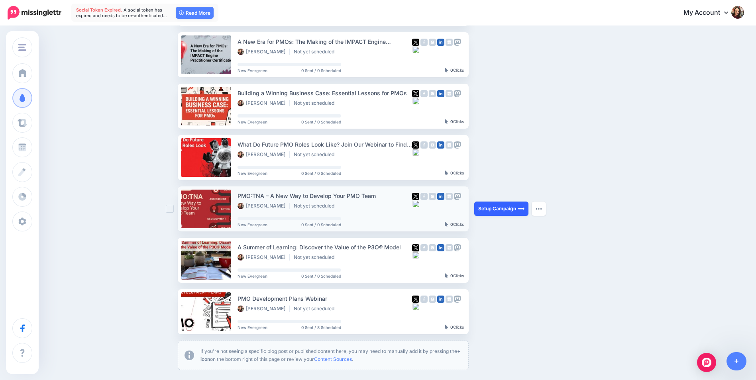
click at [500, 207] on link "Setup Campaign" at bounding box center [501, 209] width 54 height 14
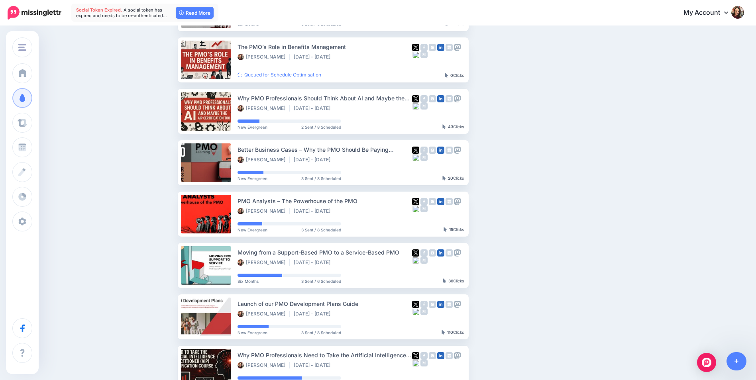
scroll to position [0, 0]
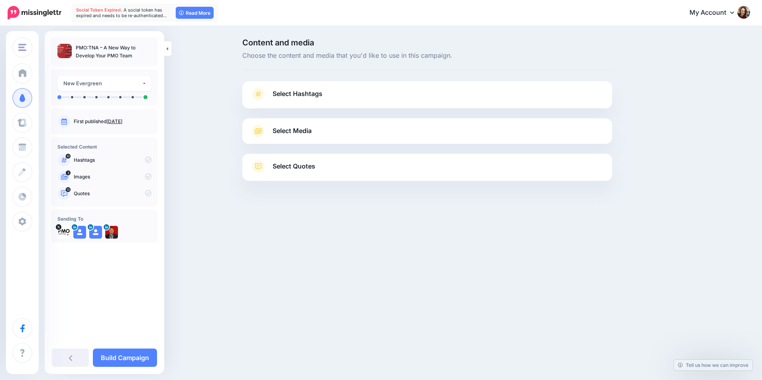
click at [380, 96] on link "Select Hashtags" at bounding box center [427, 98] width 354 height 21
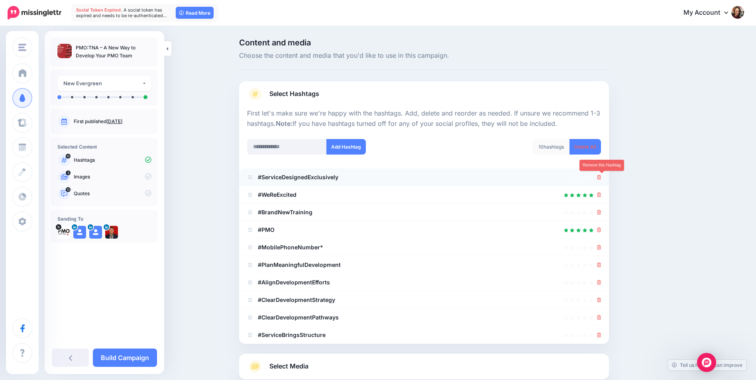
click at [602, 176] on icon at bounding box center [599, 177] width 4 height 5
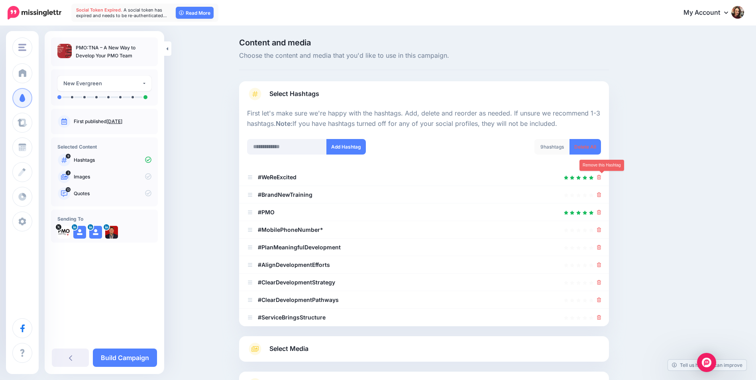
click at [602, 176] on icon at bounding box center [599, 177] width 4 height 5
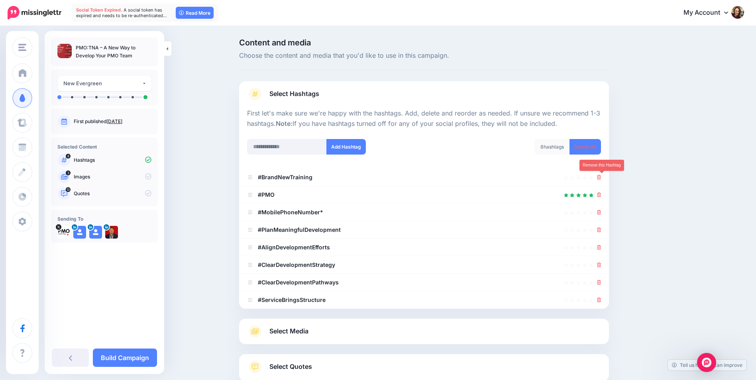
click at [602, 176] on icon at bounding box center [599, 177] width 4 height 5
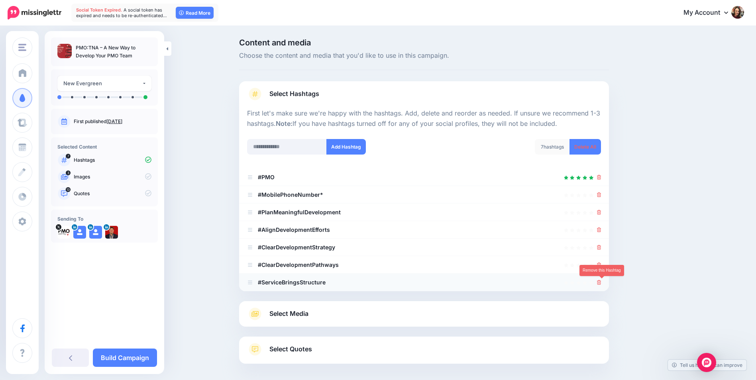
click at [602, 281] on icon at bounding box center [599, 282] width 4 height 5
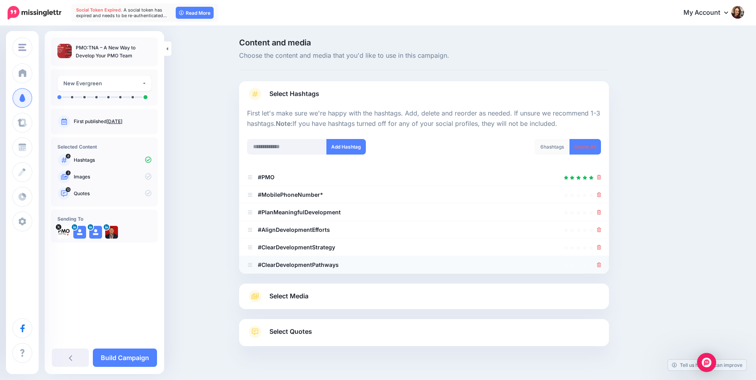
click at [602, 265] on icon at bounding box center [599, 265] width 4 height 5
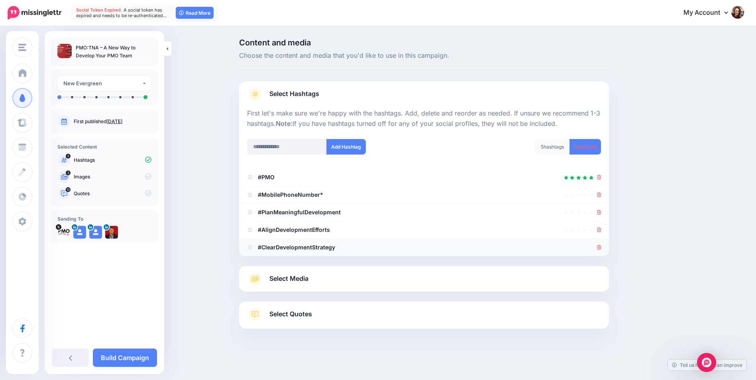
click at [602, 248] on icon at bounding box center [599, 247] width 4 height 5
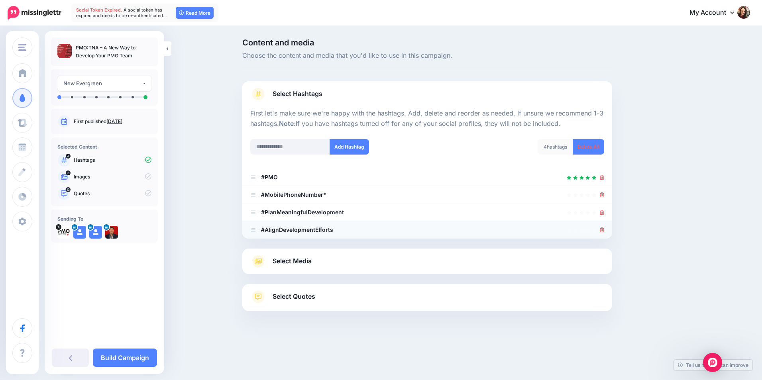
click at [602, 232] on icon at bounding box center [602, 230] width 4 height 5
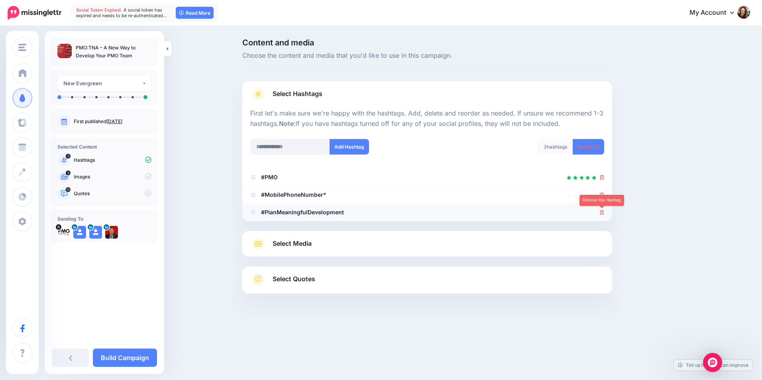
click at [600, 214] on icon at bounding box center [602, 212] width 4 height 5
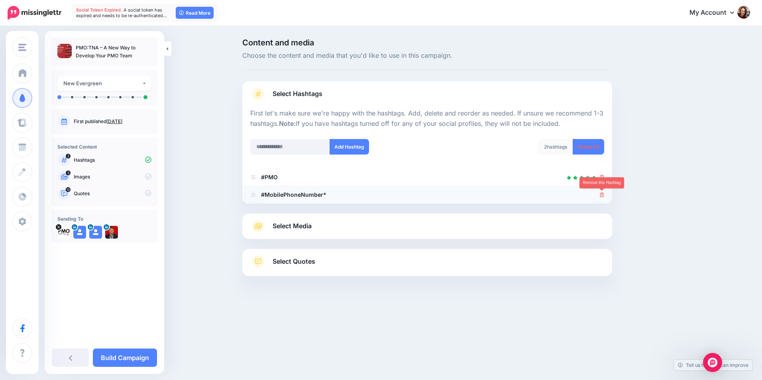
click at [602, 195] on icon at bounding box center [602, 195] width 4 height 5
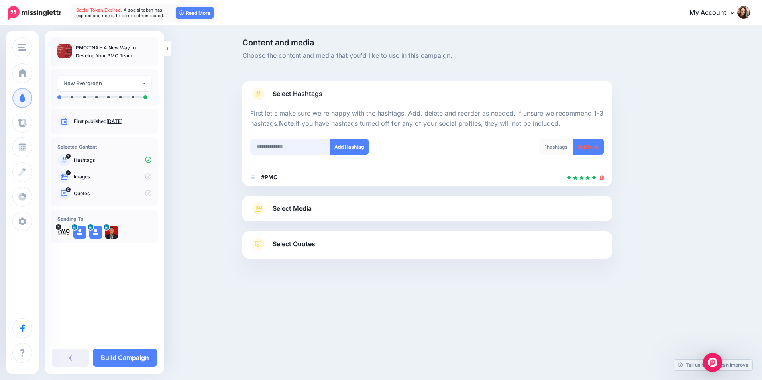
click at [307, 141] on input "text" at bounding box center [290, 147] width 80 height 16
type input "**********"
click at [361, 144] on button "Add Hashtag" at bounding box center [349, 147] width 39 height 16
click at [305, 153] on input "text" at bounding box center [290, 147] width 80 height 16
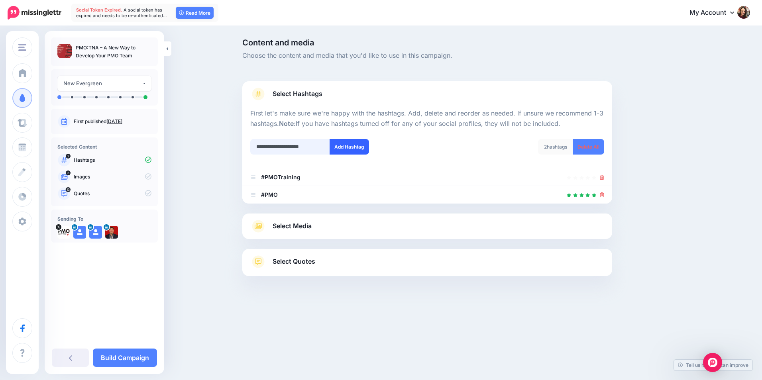
type input "**********"
click at [345, 148] on button "Add Hashtag" at bounding box center [349, 147] width 39 height 16
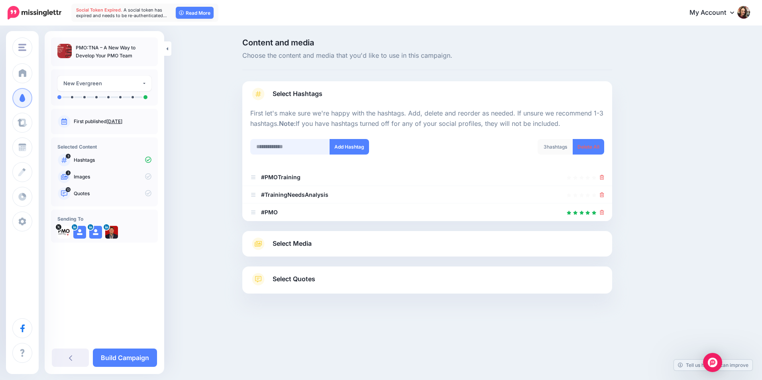
click at [287, 142] on input "text" at bounding box center [290, 147] width 80 height 16
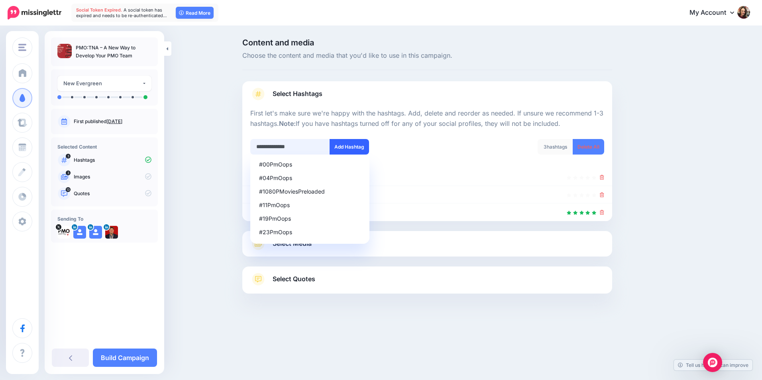
type input "**********"
click at [339, 144] on button "Add Hashtag" at bounding box center [349, 147] width 39 height 16
click at [312, 145] on input "**********" at bounding box center [290, 147] width 80 height 16
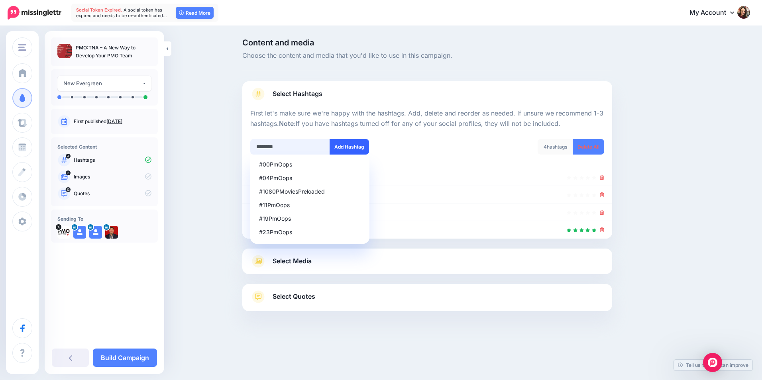
type input "********"
click at [349, 147] on button "Add Hashtag" at bounding box center [349, 147] width 39 height 16
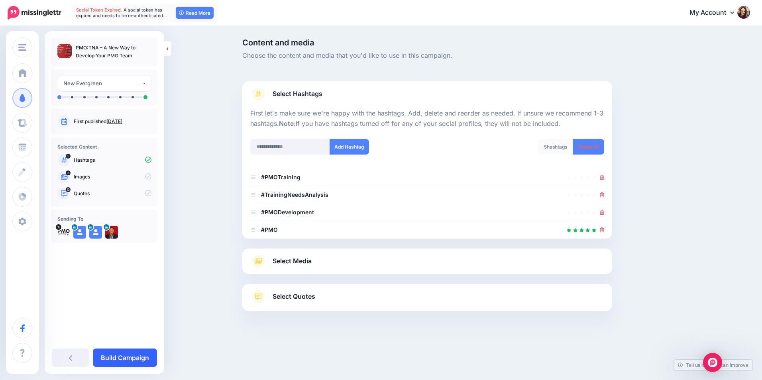
click at [126, 363] on link "Build Campaign" at bounding box center [125, 358] width 64 height 18
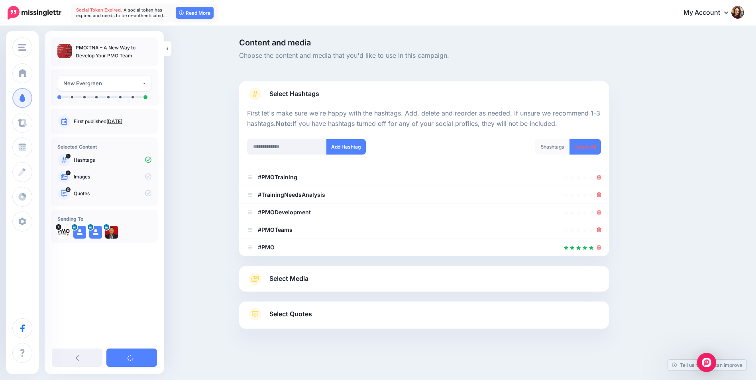
scroll to position [0, 0]
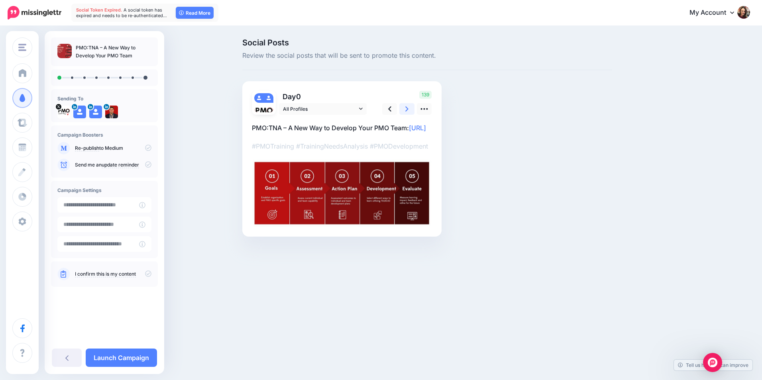
click at [410, 108] on link at bounding box center [406, 109] width 15 height 12
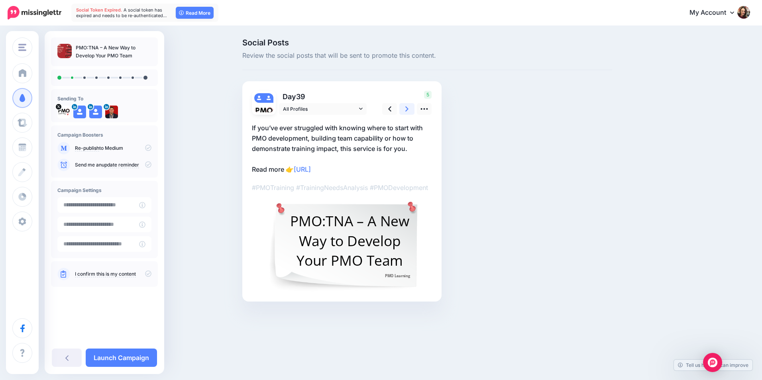
click at [407, 109] on icon at bounding box center [406, 109] width 3 height 8
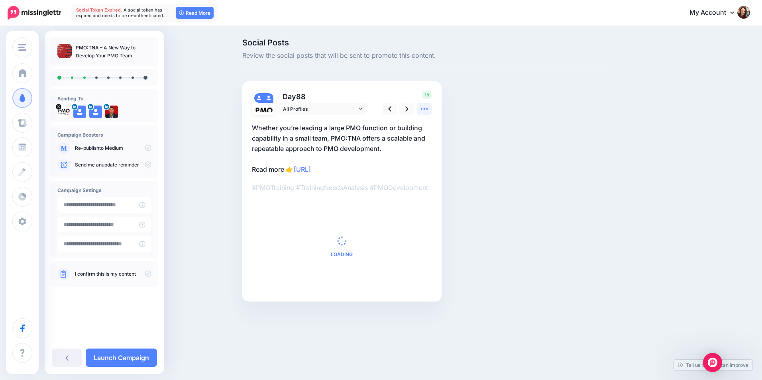
click at [428, 108] on icon at bounding box center [424, 109] width 8 height 8
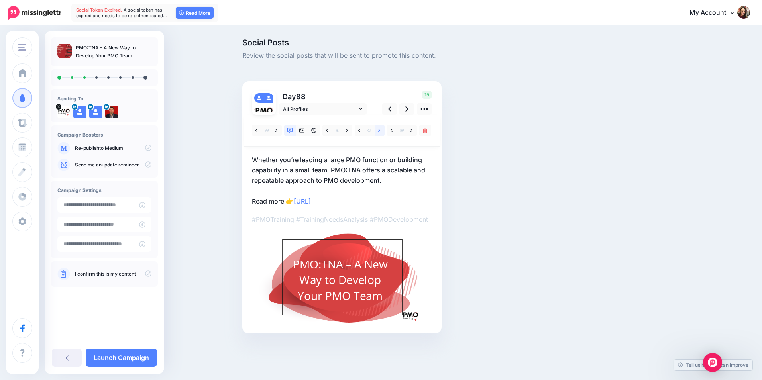
click at [381, 134] on link at bounding box center [380, 131] width 10 height 12
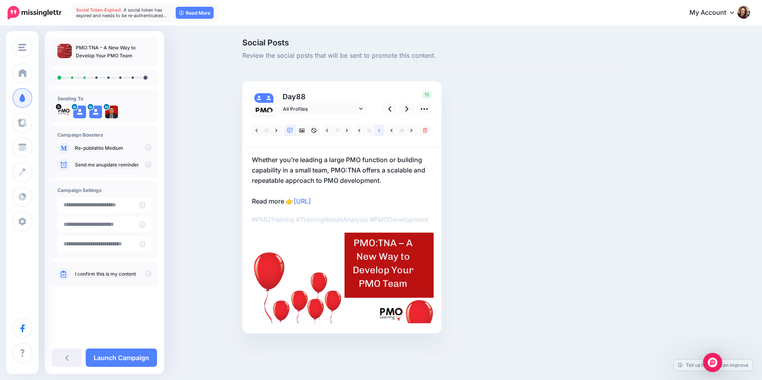
click at [381, 134] on link at bounding box center [380, 131] width 10 height 12
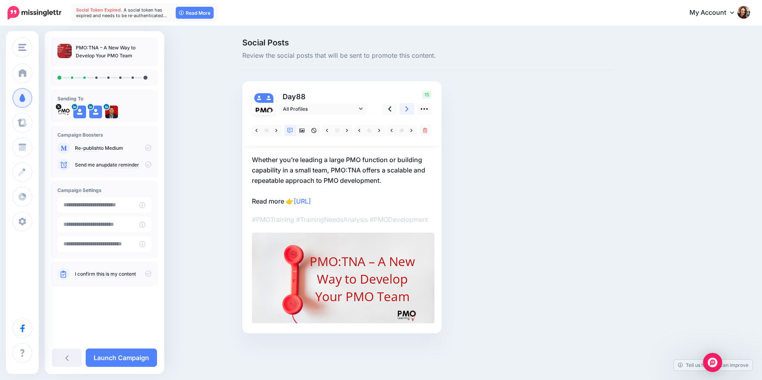
click at [407, 109] on icon at bounding box center [406, 108] width 3 height 5
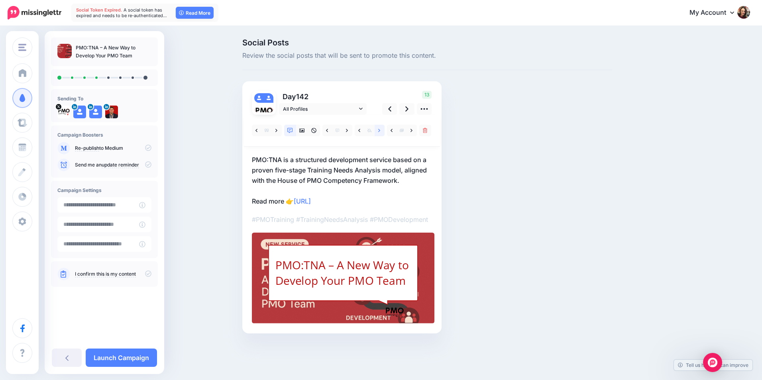
click at [378, 129] on icon at bounding box center [379, 131] width 2 height 6
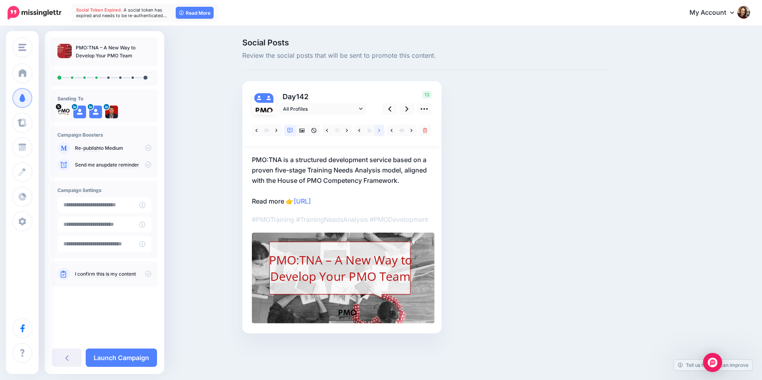
click at [378, 129] on icon at bounding box center [379, 131] width 2 height 6
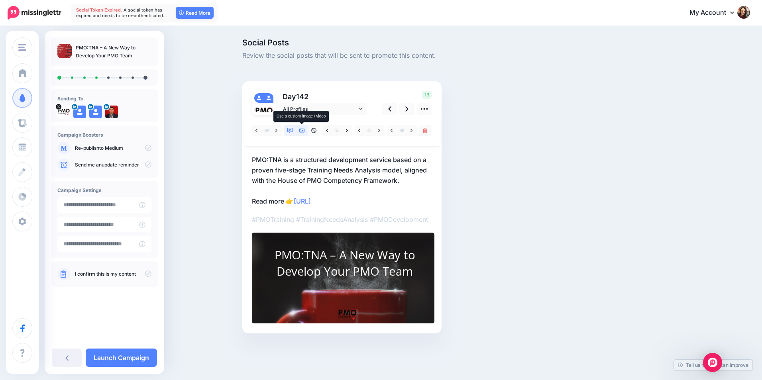
click at [302, 132] on icon at bounding box center [302, 131] width 6 height 6
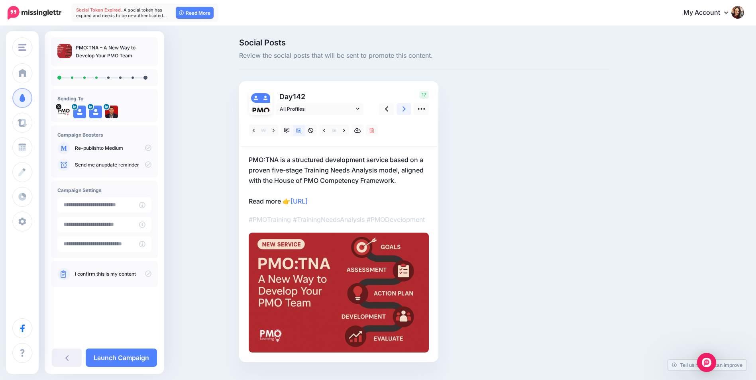
click at [406, 108] on icon at bounding box center [404, 109] width 3 height 8
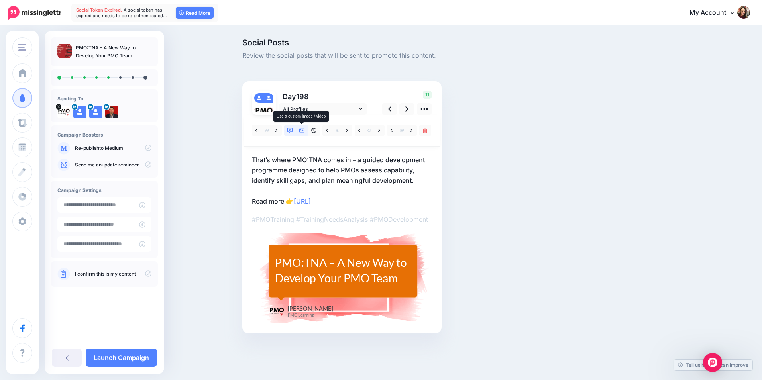
click at [300, 128] on icon at bounding box center [302, 131] width 6 height 6
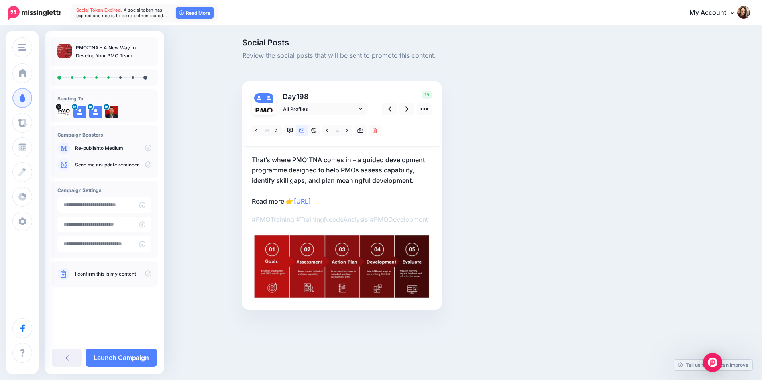
click at [288, 162] on p "That’s where PMO:TNA comes in – a guided development programme designed to help…" at bounding box center [342, 181] width 180 height 52
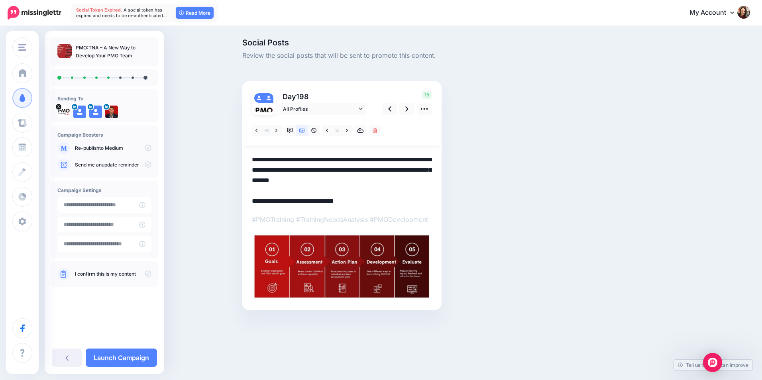
drag, startPoint x: 293, startPoint y: 159, endPoint x: 244, endPoint y: 161, distance: 49.1
click at [244, 161] on div "Day 198 All Profiles" at bounding box center [341, 195] width 199 height 229
drag, startPoint x: 317, startPoint y: 158, endPoint x: 285, endPoint y: 164, distance: 32.8
click at [285, 164] on textarea "**********" at bounding box center [342, 181] width 180 height 52
click at [405, 106] on icon at bounding box center [406, 109] width 3 height 8
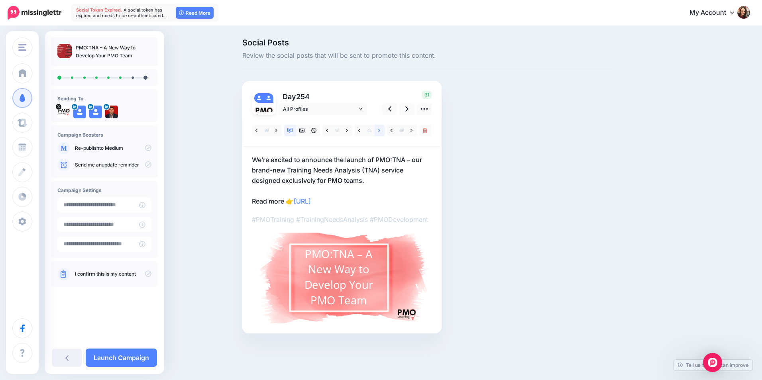
click at [378, 133] on icon at bounding box center [379, 131] width 2 height 6
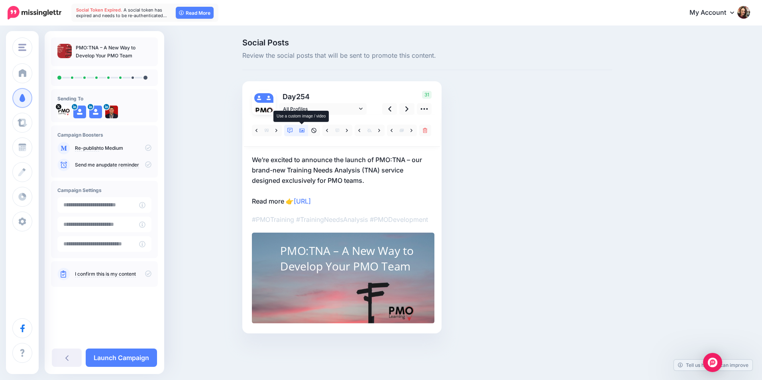
click at [304, 131] on icon at bounding box center [302, 131] width 6 height 6
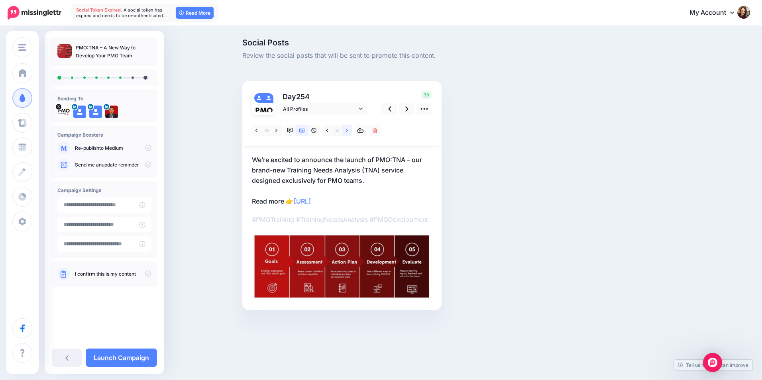
click at [348, 131] on icon at bounding box center [347, 130] width 2 height 3
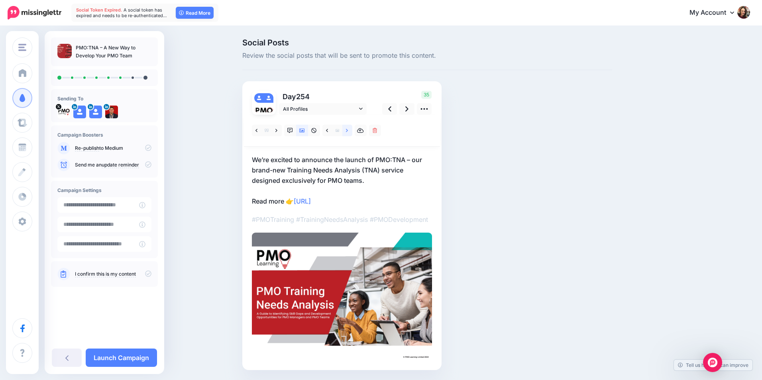
click at [348, 130] on icon at bounding box center [347, 130] width 2 height 3
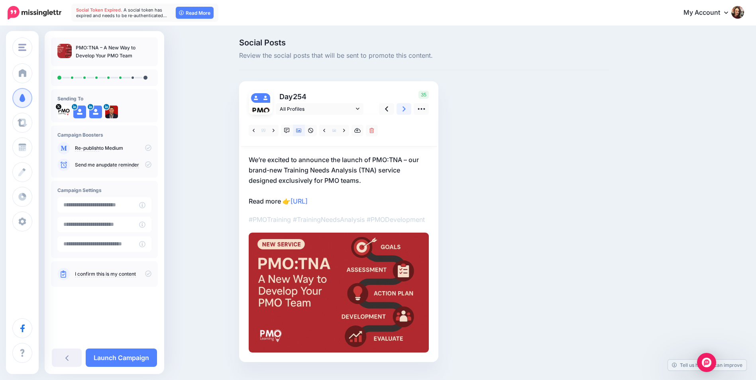
click at [406, 110] on icon at bounding box center [404, 109] width 3 height 8
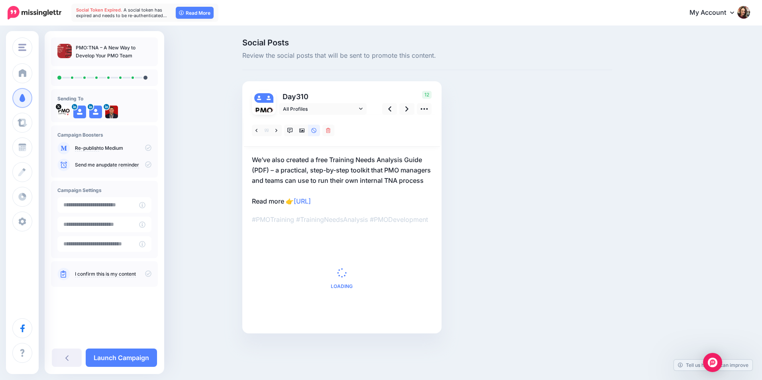
click at [309, 163] on p "We’ve also created a free Training Needs Analysis Guide (PDF) – a practical, st…" at bounding box center [342, 181] width 180 height 52
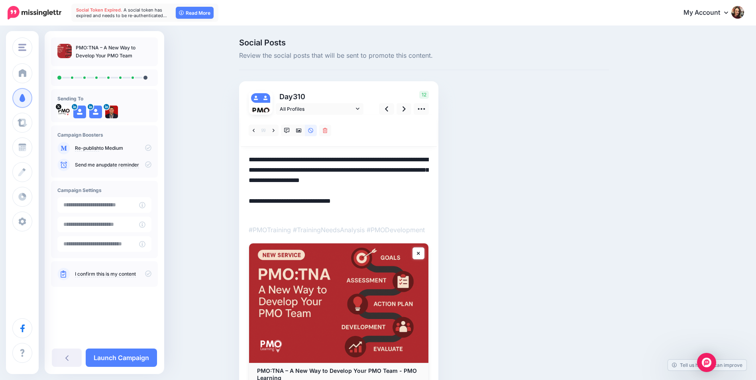
drag, startPoint x: 284, startPoint y: 159, endPoint x: 269, endPoint y: 157, distance: 14.4
click at [269, 157] on textarea "**********" at bounding box center [339, 186] width 180 height 62
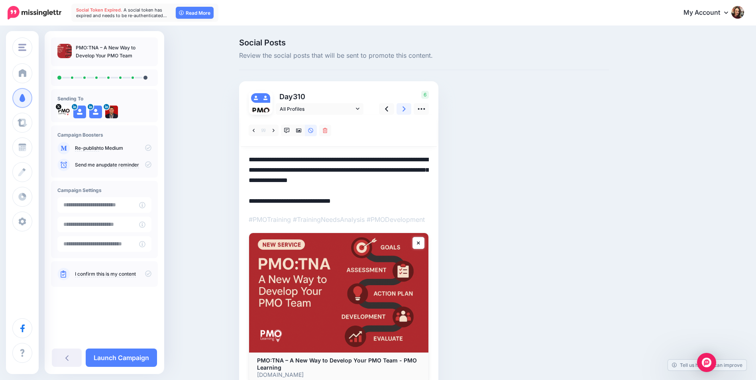
type textarea "**********"
click at [406, 108] on icon at bounding box center [404, 109] width 3 height 8
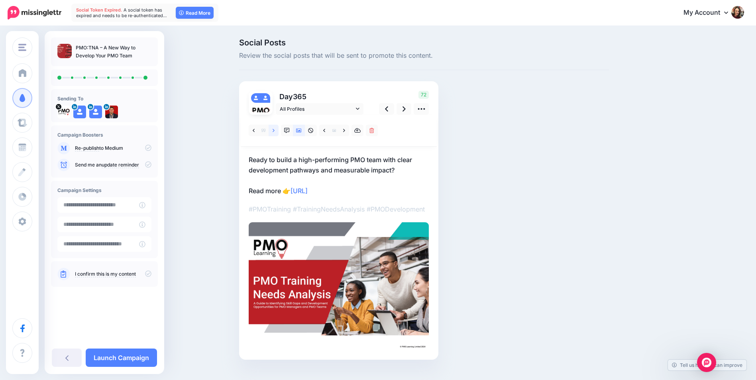
click at [275, 131] on link at bounding box center [274, 131] width 10 height 12
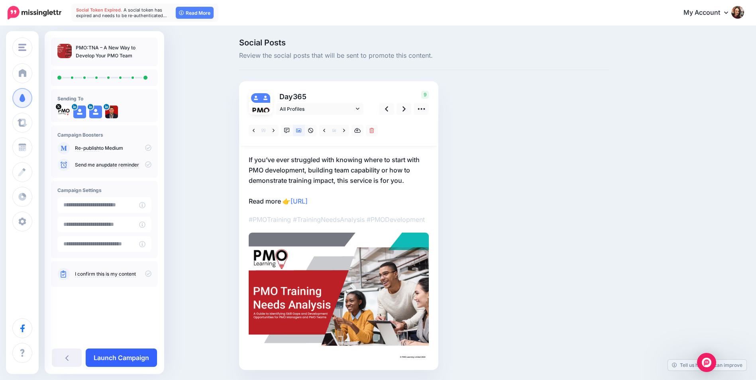
click at [136, 353] on link "Launch Campaign" at bounding box center [121, 358] width 71 height 18
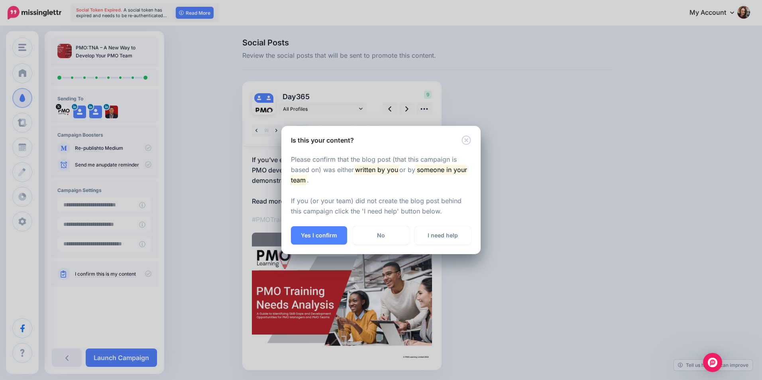
drag, startPoint x: 344, startPoint y: 240, endPoint x: 339, endPoint y: 239, distance: 4.9
click at [344, 240] on button "Yes I confirm" at bounding box center [319, 235] width 56 height 18
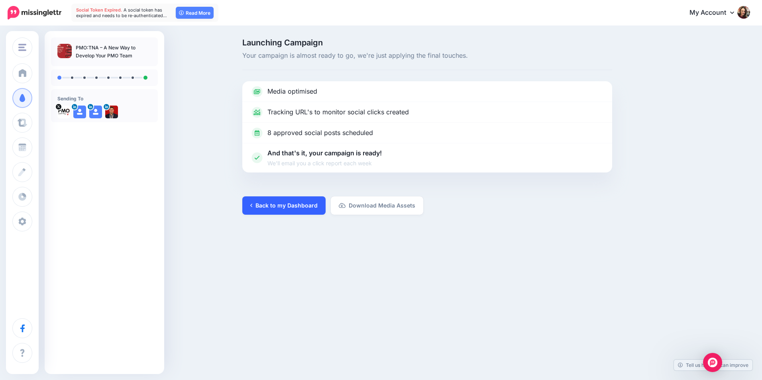
click at [301, 204] on link "Back to my Dashboard" at bounding box center [283, 206] width 83 height 18
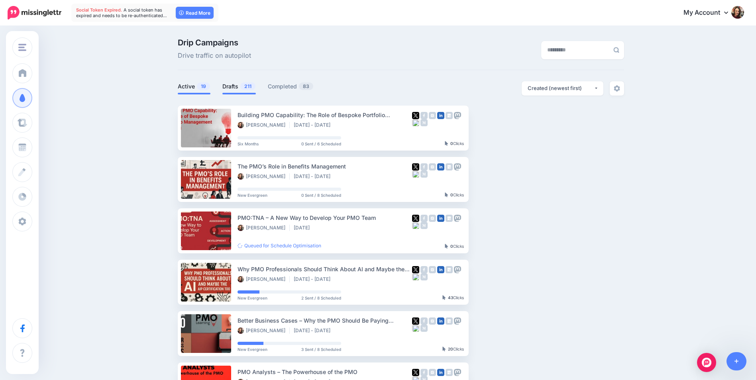
click at [231, 83] on link "Drafts 211" at bounding box center [238, 87] width 33 height 10
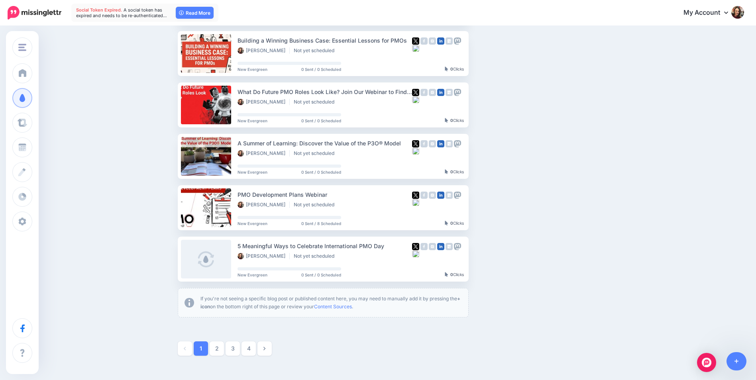
scroll to position [387, 0]
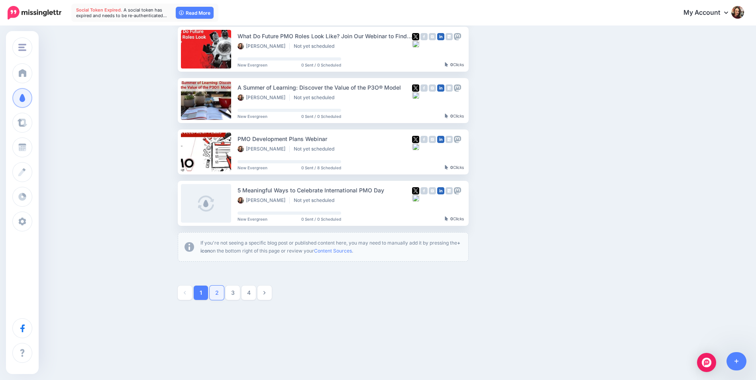
click at [224, 297] on link "2" at bounding box center [217, 293] width 14 height 14
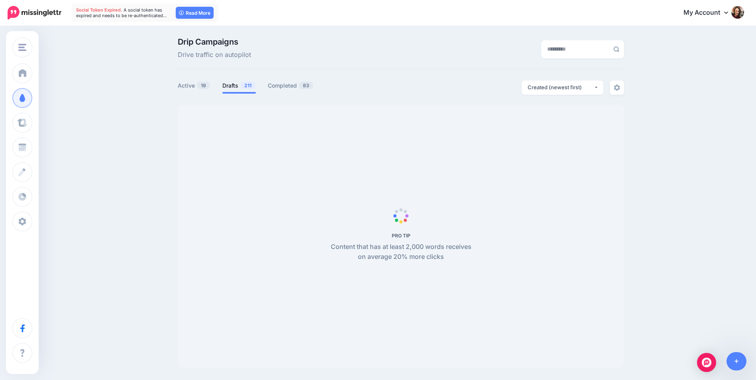
scroll to position [0, 0]
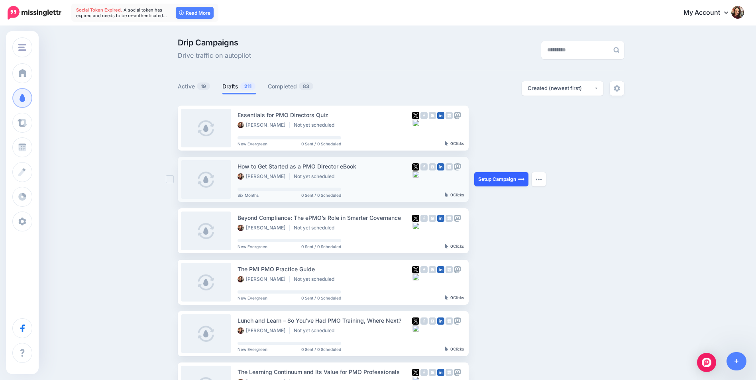
click at [500, 180] on link "Setup Campaign" at bounding box center [501, 179] width 54 height 14
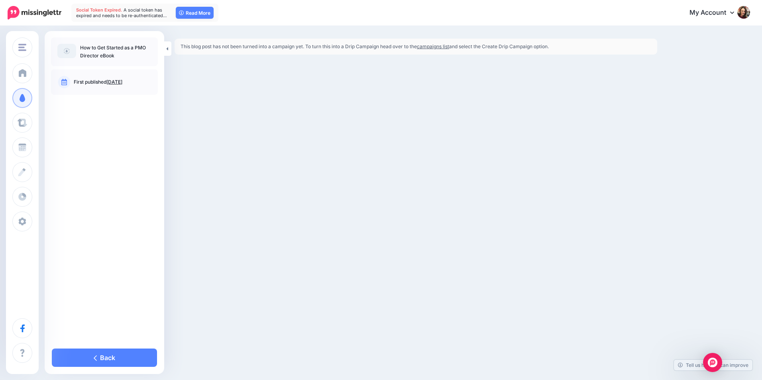
click at [440, 47] on link "campaigns list" at bounding box center [433, 46] width 32 height 6
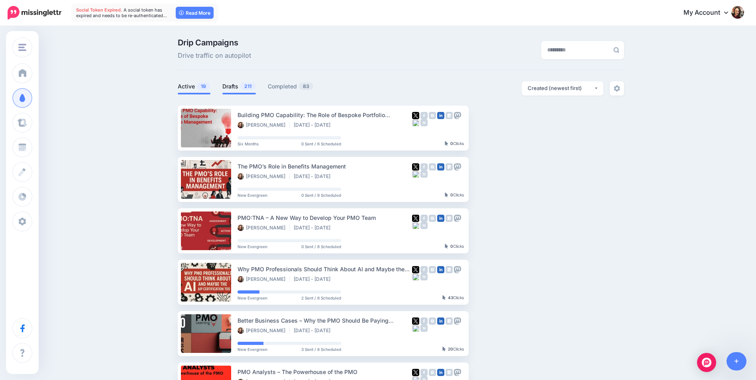
click at [250, 87] on span "211" at bounding box center [247, 87] width 15 height 8
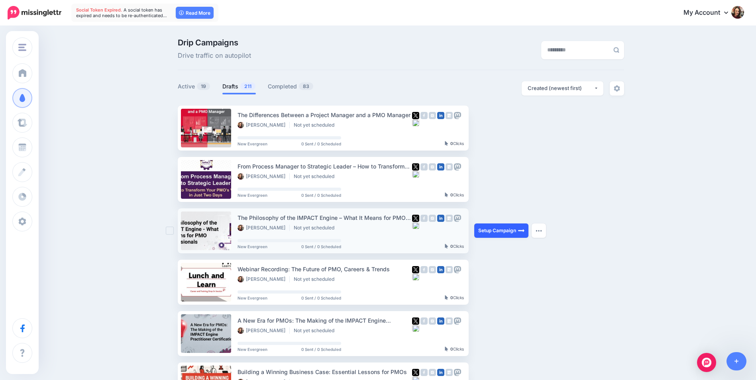
click at [499, 229] on link "Setup Campaign" at bounding box center [501, 231] width 54 height 14
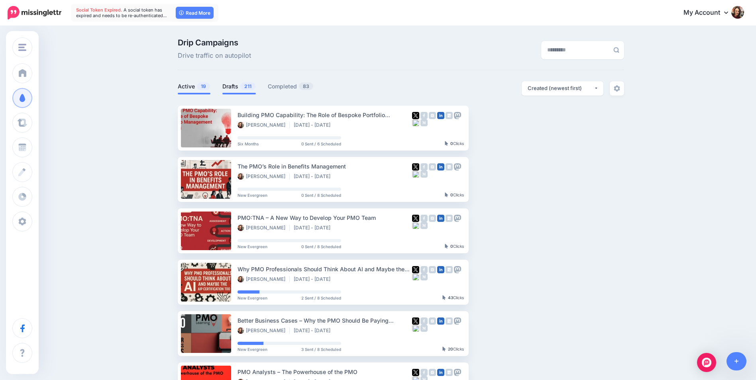
click at [253, 82] on link "Drafts 211" at bounding box center [238, 87] width 33 height 10
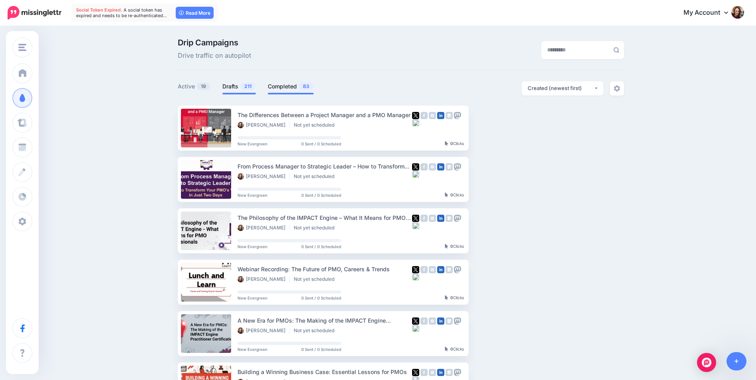
click at [282, 88] on link "Completed 83" at bounding box center [291, 87] width 46 height 10
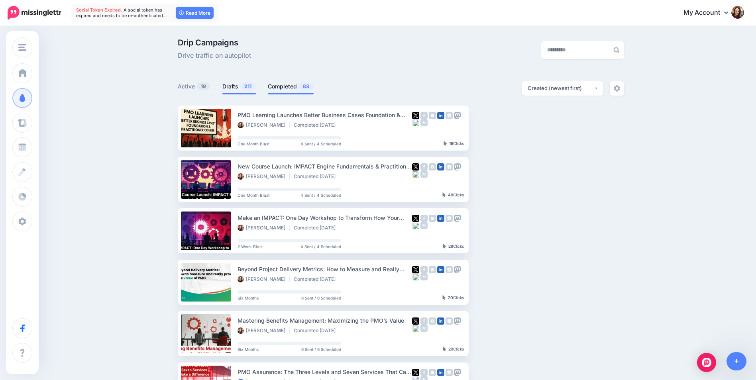
click at [254, 86] on span "211" at bounding box center [247, 87] width 15 height 8
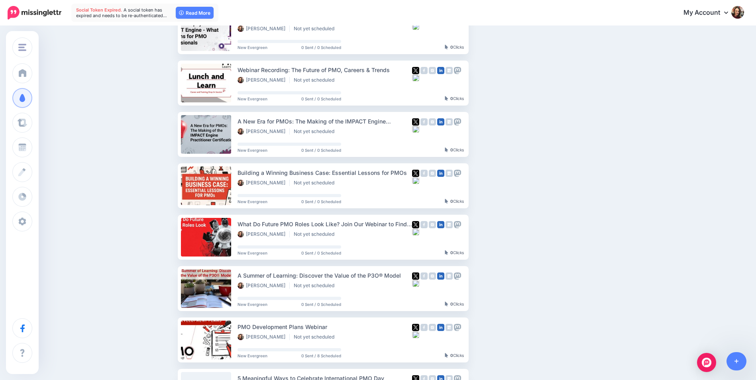
scroll to position [239, 0]
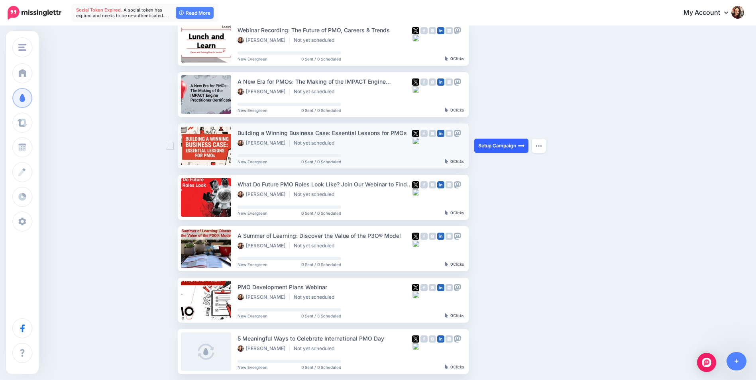
click at [499, 143] on link "Setup Campaign" at bounding box center [501, 146] width 54 height 14
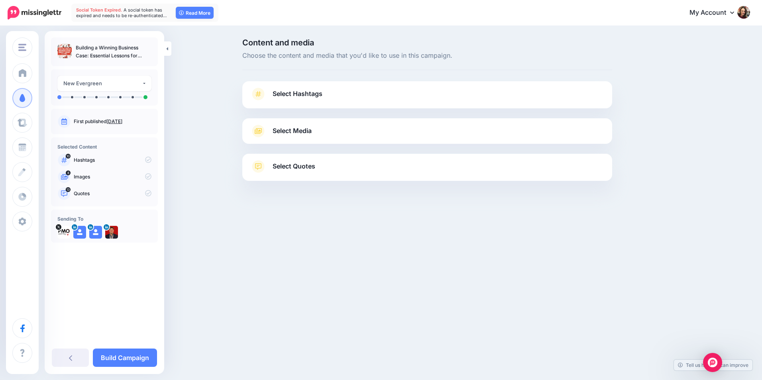
click at [266, 95] on span at bounding box center [258, 94] width 16 height 13
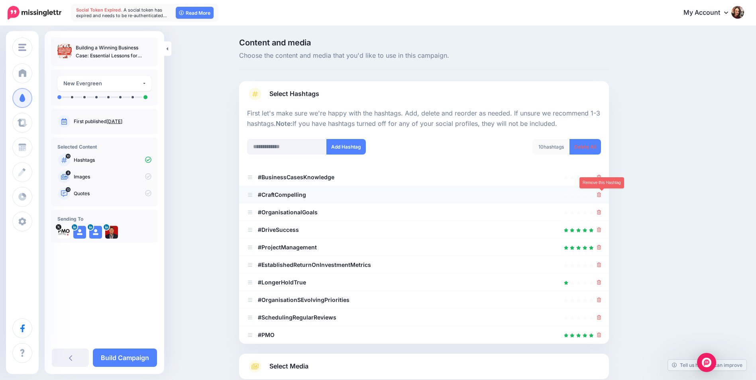
click at [601, 193] on icon at bounding box center [599, 195] width 4 height 5
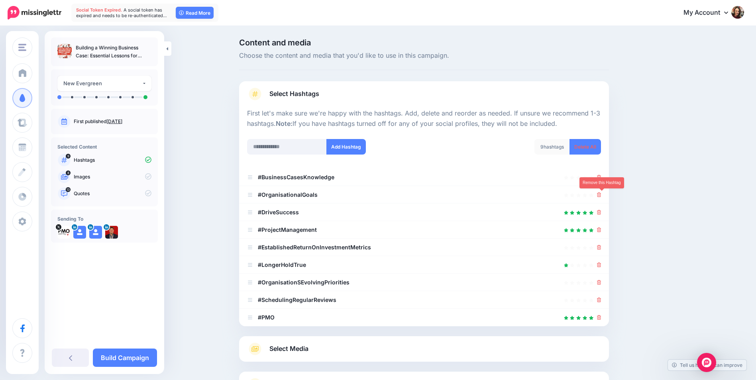
click at [601, 193] on icon at bounding box center [599, 195] width 4 height 5
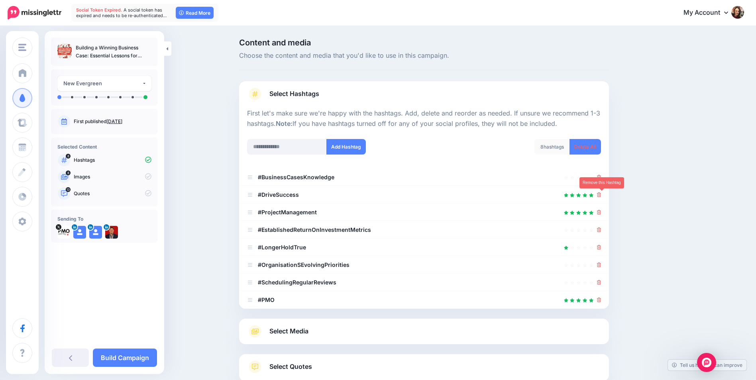
click at [601, 193] on icon at bounding box center [599, 195] width 4 height 5
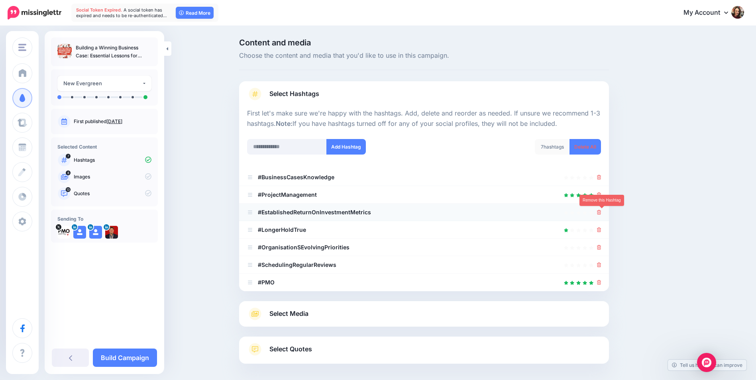
click at [602, 210] on icon at bounding box center [599, 212] width 4 height 5
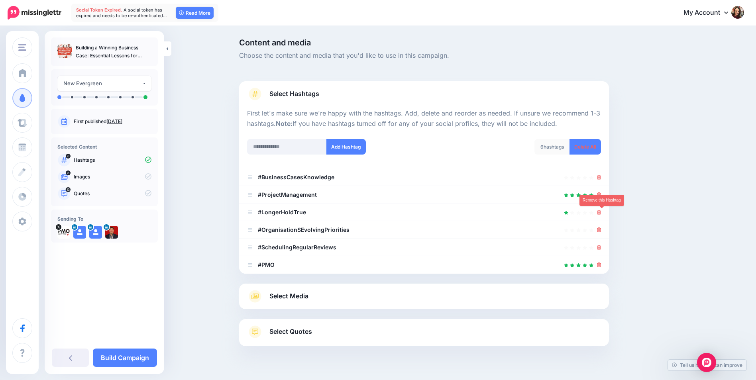
click at [602, 210] on icon at bounding box center [599, 212] width 4 height 5
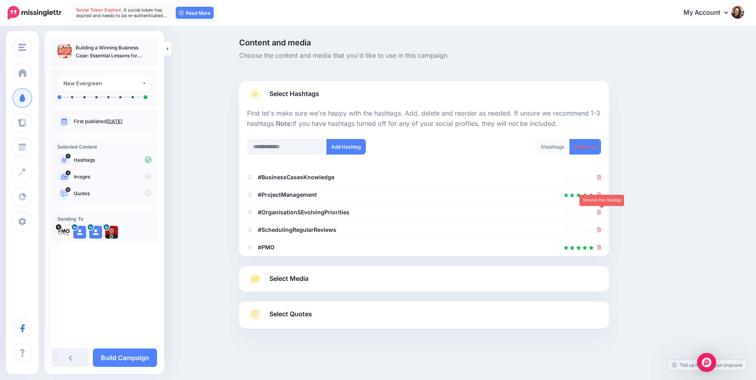
click at [602, 210] on icon at bounding box center [599, 212] width 4 height 5
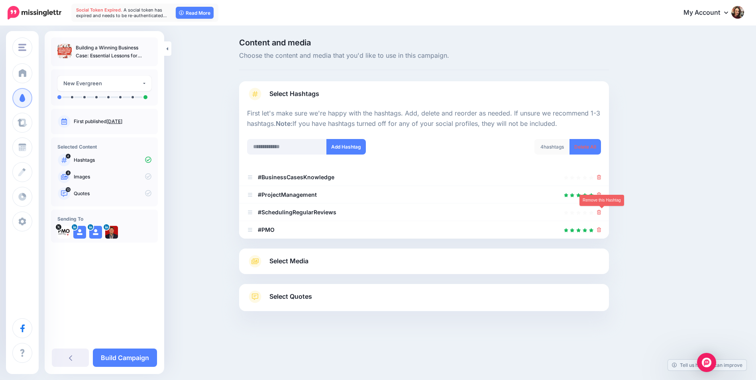
click at [602, 210] on icon at bounding box center [599, 212] width 4 height 5
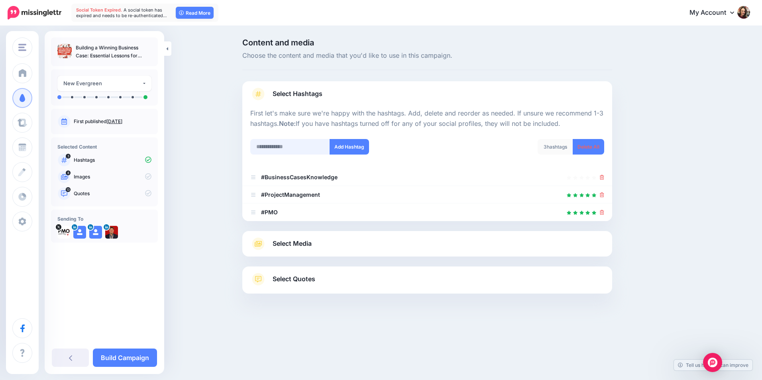
click at [278, 139] on input "text" at bounding box center [290, 147] width 80 height 16
type input "**********"
click at [338, 151] on button "Add Hashtag" at bounding box center [349, 147] width 39 height 16
click at [300, 150] on input "text" at bounding box center [290, 147] width 80 height 16
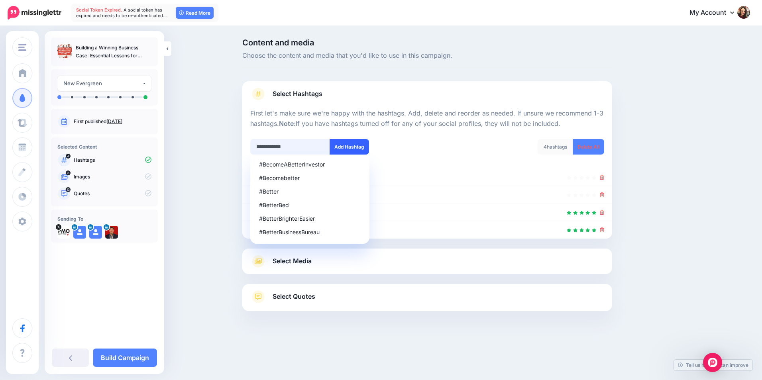
type input "**********"
click at [350, 145] on button "Add Hashtag" at bounding box center [349, 147] width 39 height 16
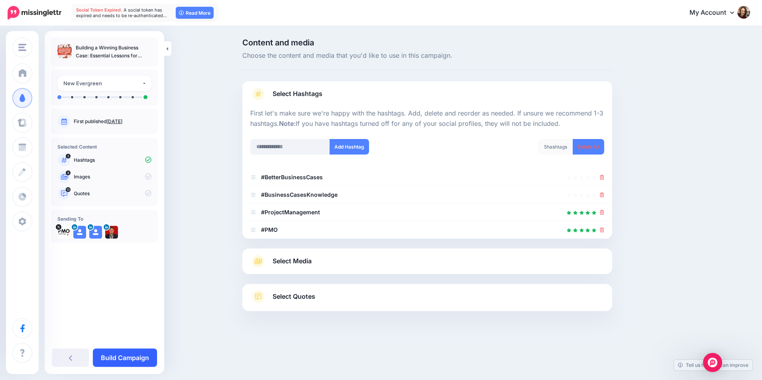
click at [116, 352] on link "Build Campaign" at bounding box center [125, 358] width 64 height 18
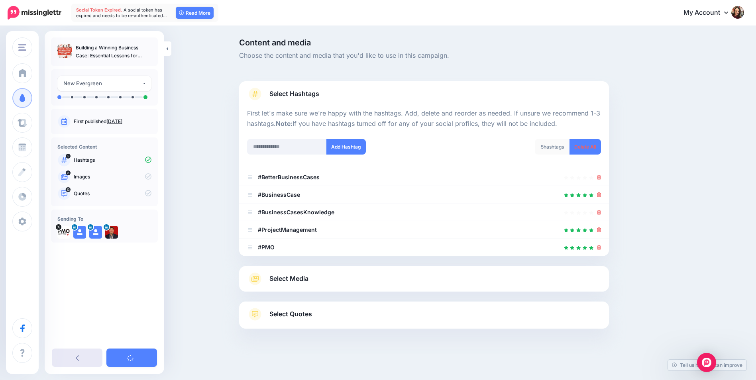
scroll to position [0, 0]
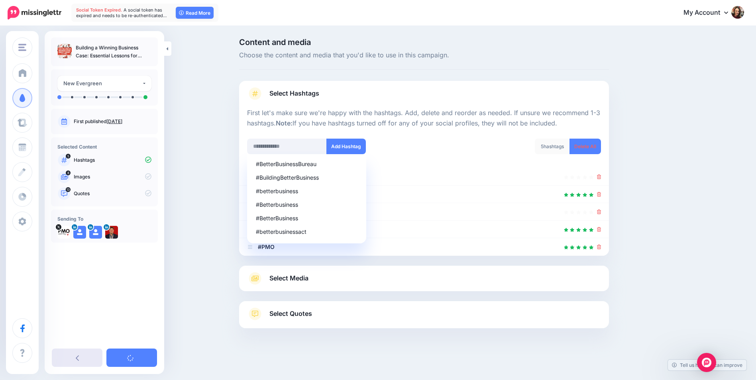
click at [79, 355] on link at bounding box center [77, 358] width 51 height 18
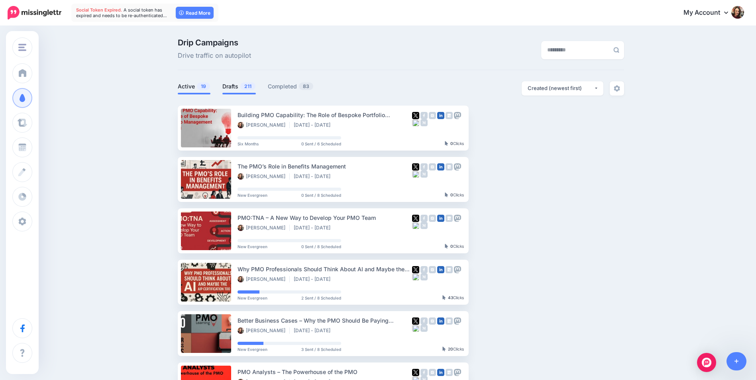
click at [249, 91] on link "Drafts 211" at bounding box center [238, 87] width 33 height 10
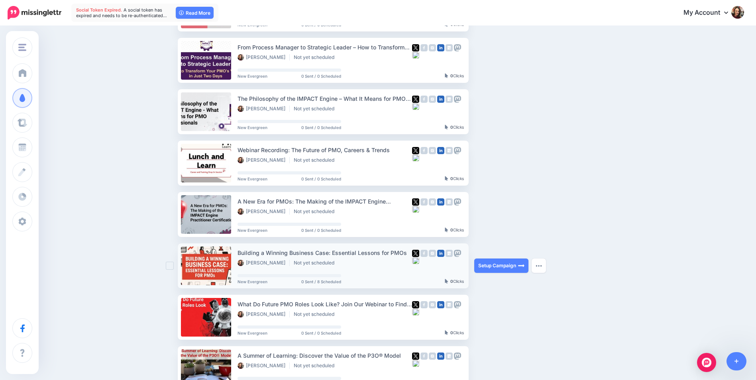
scroll to position [120, 0]
click at [505, 264] on link "Setup Campaign" at bounding box center [501, 265] width 54 height 14
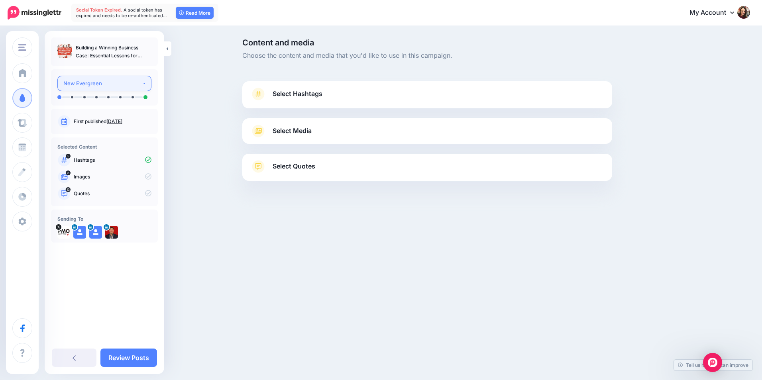
click at [114, 87] on div "New Evergreen" at bounding box center [102, 83] width 79 height 9
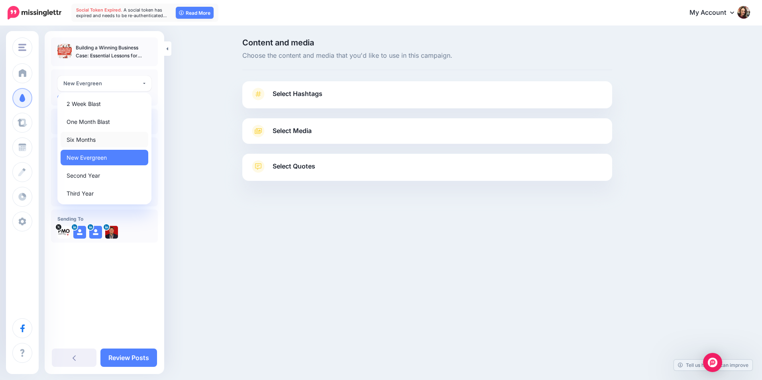
click at [105, 138] on link "Six Months" at bounding box center [105, 140] width 88 height 16
select select "******"
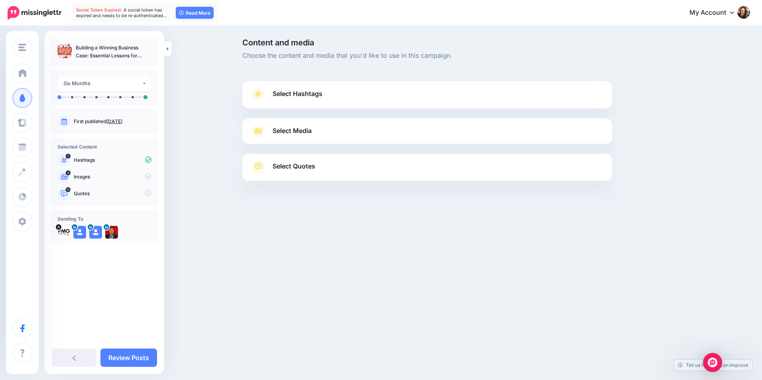
click at [337, 107] on link "Select Hashtags" at bounding box center [427, 98] width 354 height 21
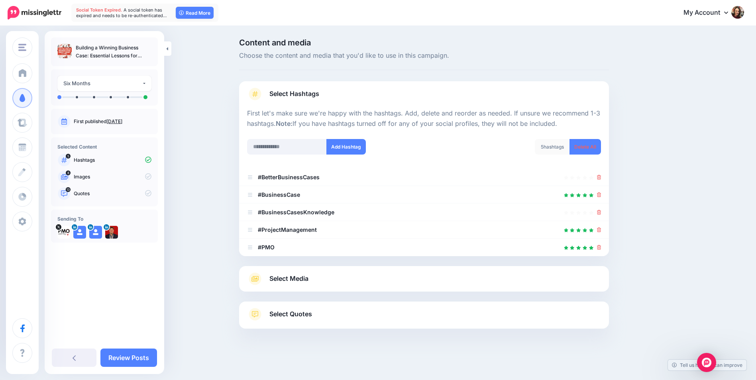
scroll to position [0, 0]
click at [134, 352] on link "Review Posts" at bounding box center [128, 358] width 57 height 18
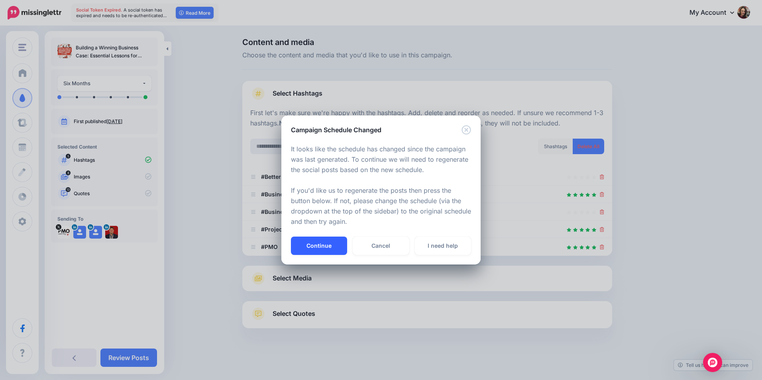
click at [334, 244] on button "Continue" at bounding box center [319, 246] width 56 height 18
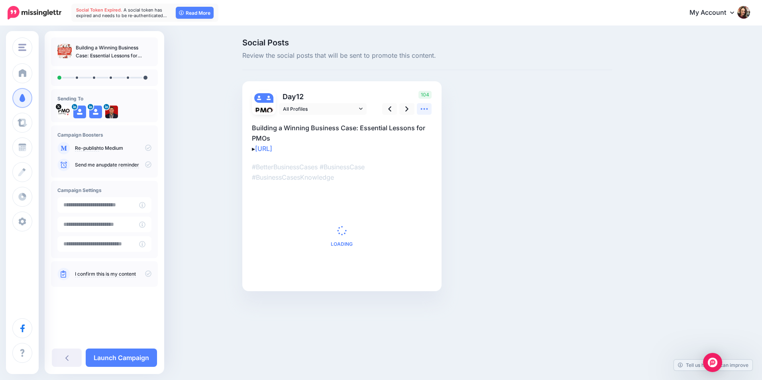
click at [423, 109] on icon at bounding box center [424, 109] width 8 height 8
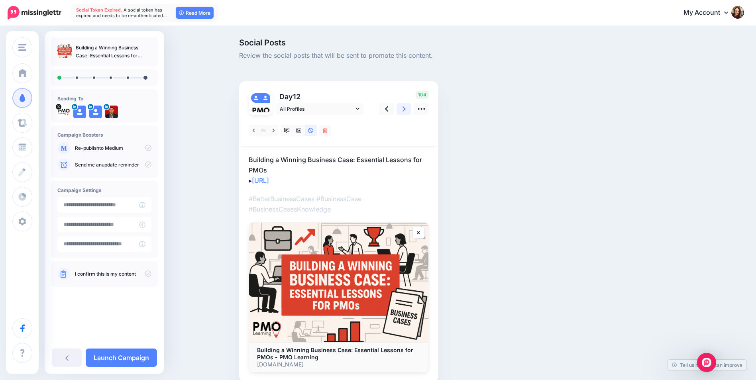
click at [412, 111] on link at bounding box center [404, 109] width 15 height 12
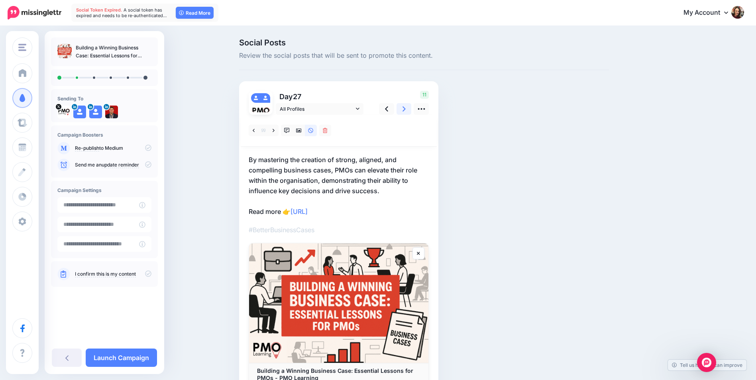
click at [406, 107] on icon at bounding box center [404, 108] width 3 height 5
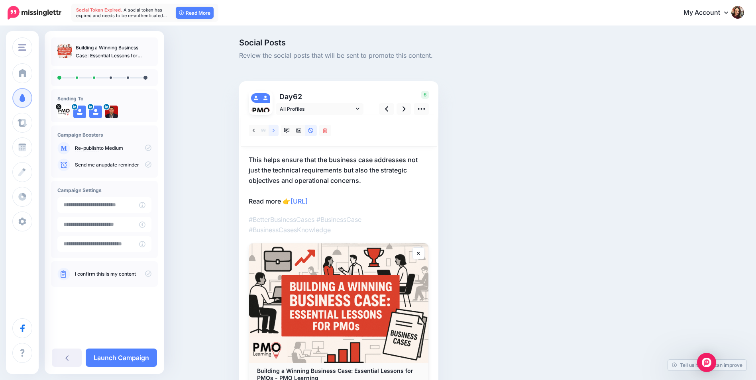
click at [278, 131] on link at bounding box center [274, 131] width 10 height 12
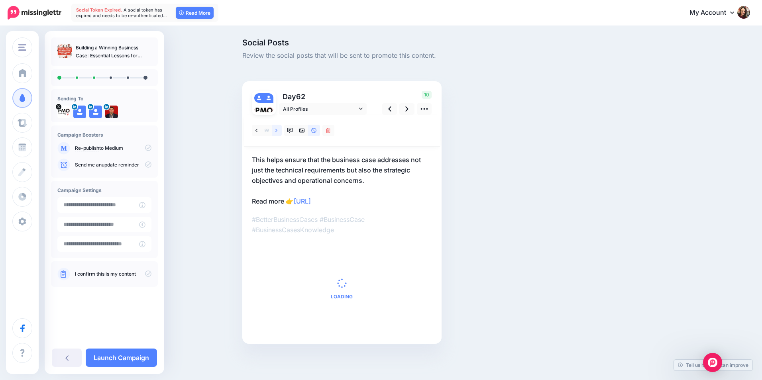
click at [276, 131] on icon at bounding box center [276, 131] width 2 height 6
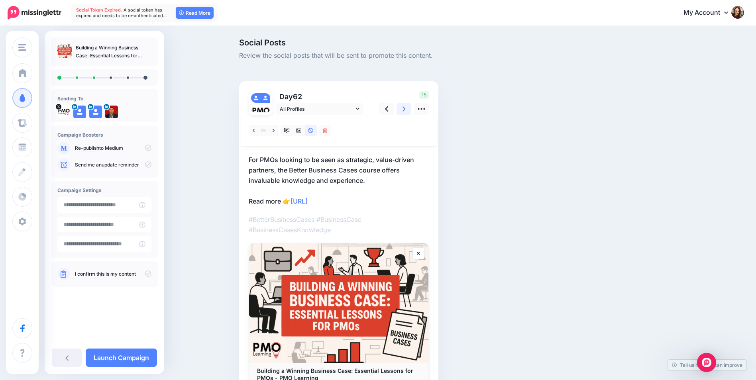
click at [404, 107] on link at bounding box center [404, 109] width 15 height 12
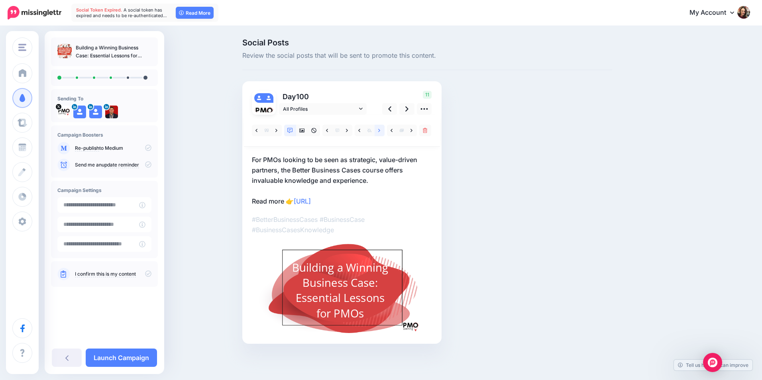
click at [379, 133] on icon at bounding box center [379, 131] width 2 height 6
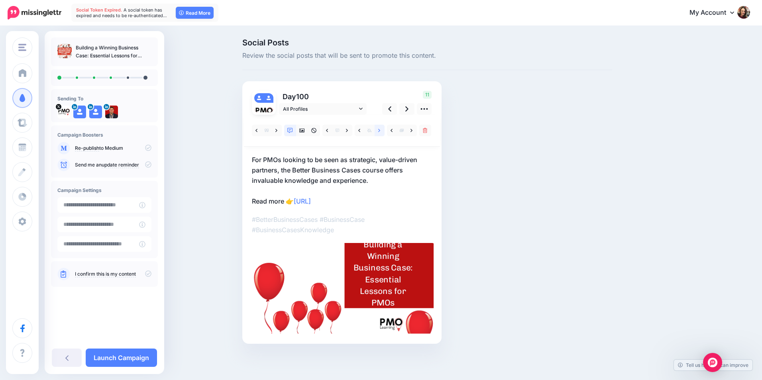
click at [379, 133] on icon at bounding box center [379, 131] width 2 height 6
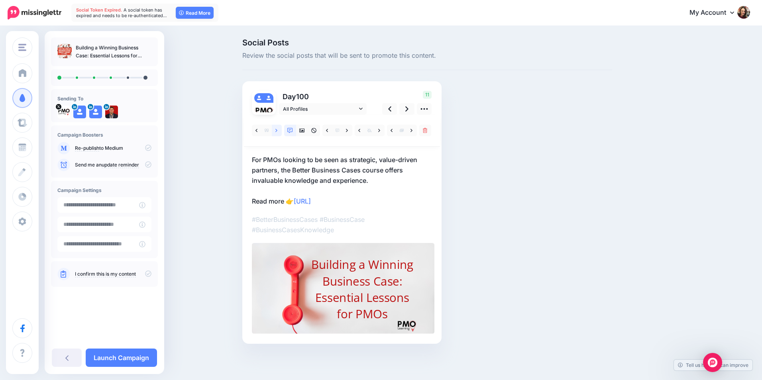
click at [273, 132] on link at bounding box center [277, 131] width 10 height 12
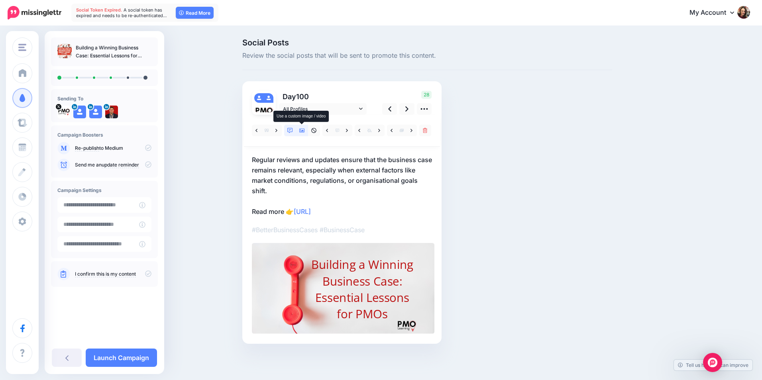
click at [304, 131] on icon at bounding box center [302, 131] width 6 height 4
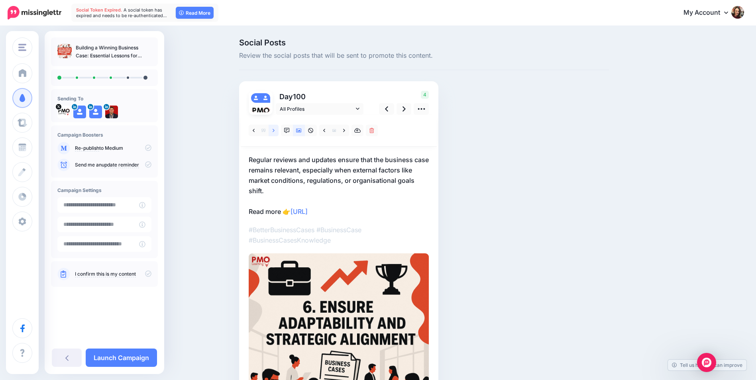
click at [274, 130] on link at bounding box center [274, 131] width 10 height 12
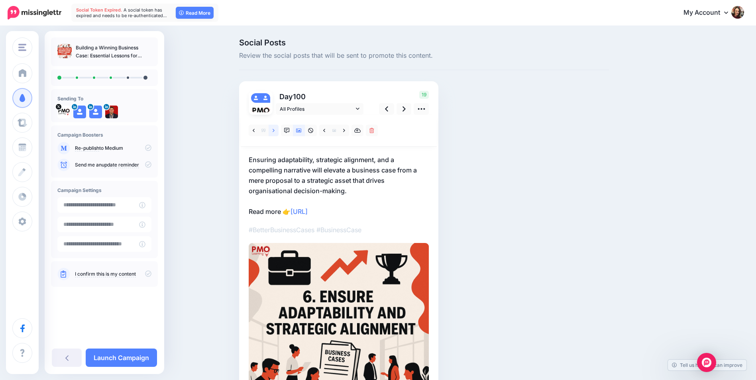
click at [273, 129] on link at bounding box center [274, 131] width 10 height 12
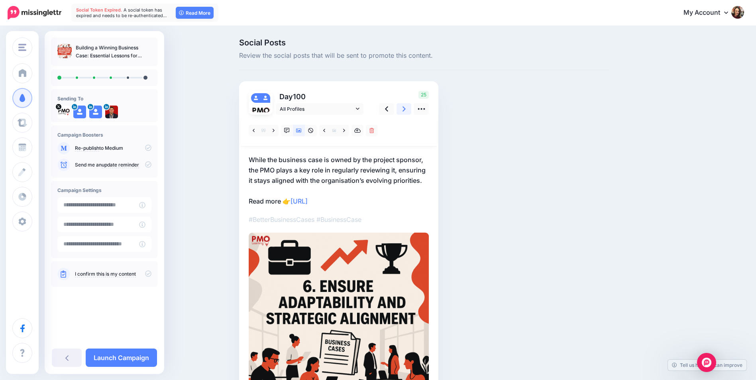
click at [404, 112] on link at bounding box center [404, 109] width 15 height 12
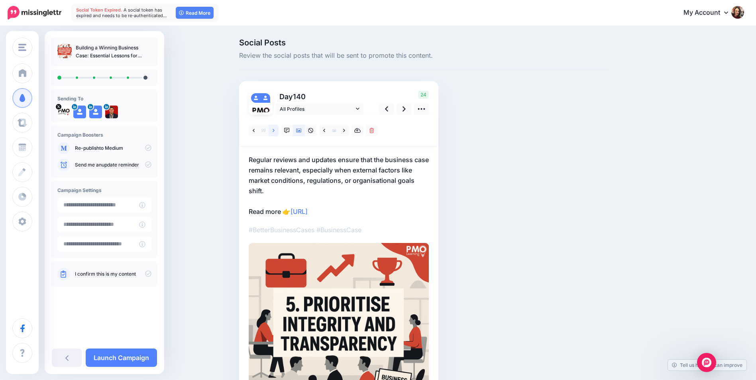
click at [275, 132] on link at bounding box center [274, 131] width 10 height 12
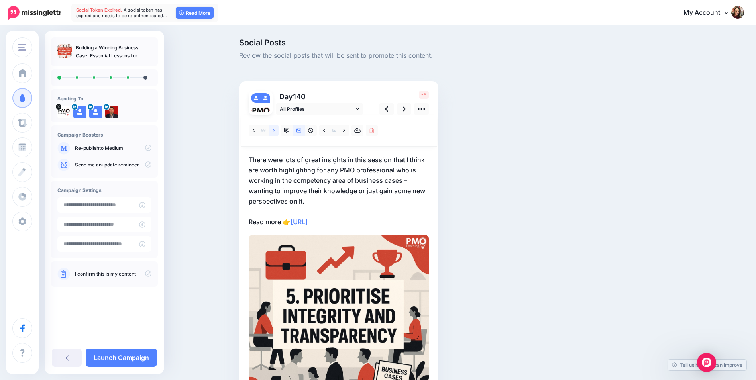
click at [275, 132] on link at bounding box center [274, 131] width 10 height 12
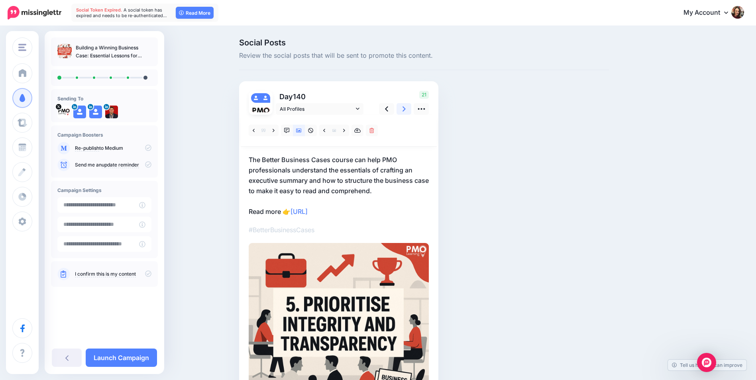
click at [410, 109] on link at bounding box center [404, 109] width 15 height 12
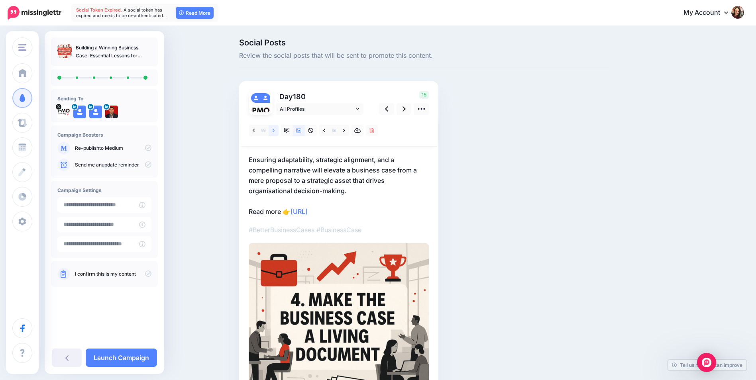
click at [277, 135] on link at bounding box center [274, 131] width 10 height 12
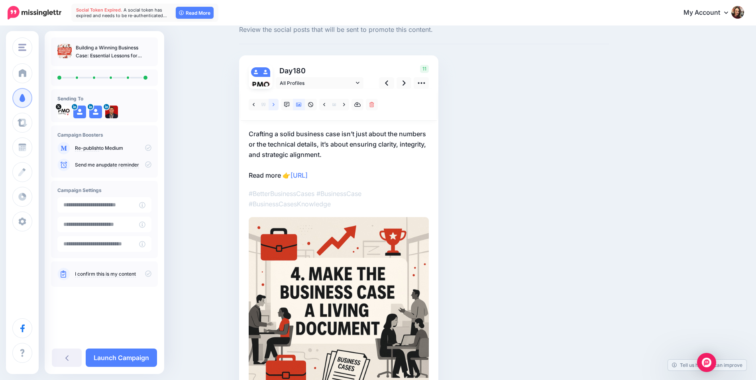
scroll to position [40, 0]
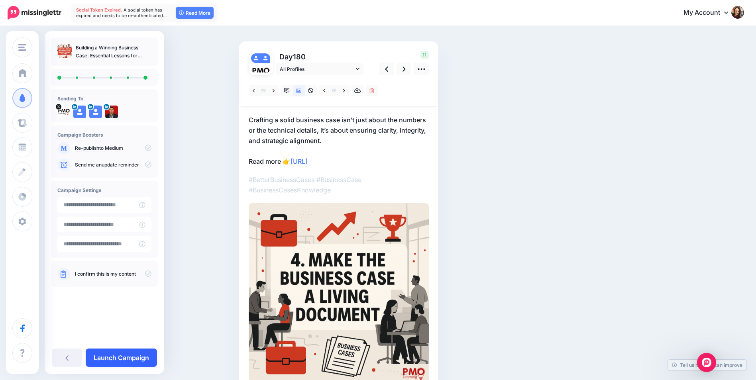
click at [115, 352] on link "Launch Campaign" at bounding box center [121, 358] width 71 height 18
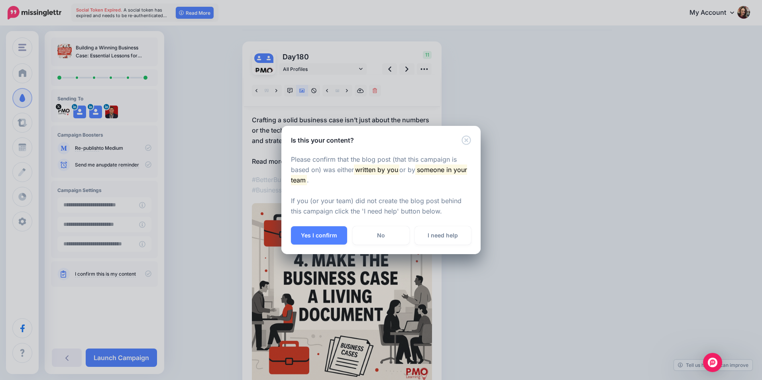
click at [286, 236] on div "Yes I confirm No I need help" at bounding box center [380, 240] width 199 height 28
click at [301, 231] on button "Yes I confirm" at bounding box center [319, 235] width 56 height 18
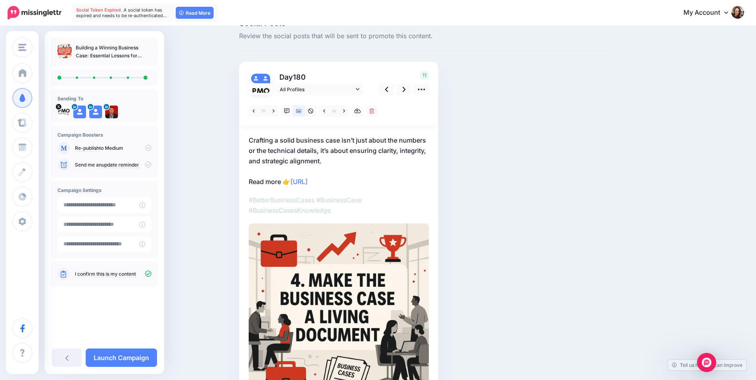
scroll to position [0, 0]
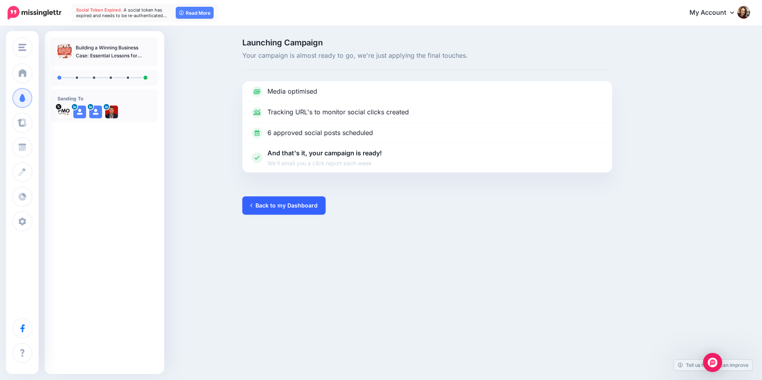
click at [303, 208] on link "Back to my Dashboard" at bounding box center [283, 206] width 83 height 18
